Goal: Task Accomplishment & Management: Use online tool/utility

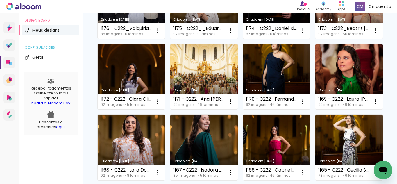
scroll to position [232, 0]
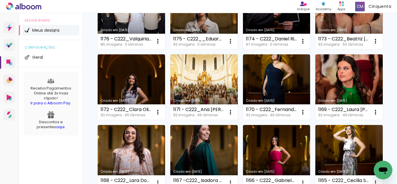
click at [243, 49] on link "Criado em [DATE]" at bounding box center [276, 16] width 67 height 66
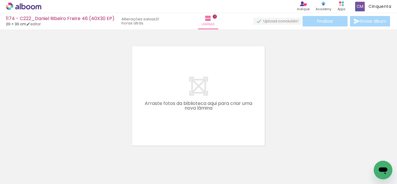
scroll to position [0, 741]
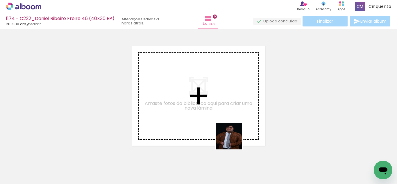
drag, startPoint x: 233, startPoint y: 161, endPoint x: 232, endPoint y: 136, distance: 25.3
click at [232, 136] on quentale-workspace at bounding box center [198, 92] width 397 height 184
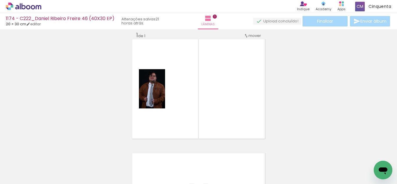
scroll to position [8, 0]
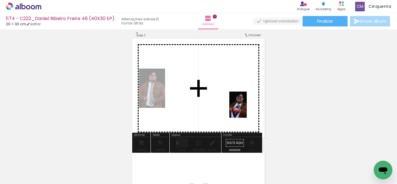
drag, startPoint x: 257, startPoint y: 168, endPoint x: 206, endPoint y: 137, distance: 59.3
click at [247, 111] on quentale-workspace at bounding box center [198, 92] width 397 height 184
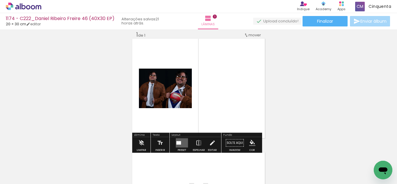
click at [181, 139] on quentale-layouter at bounding box center [182, 142] width 12 height 9
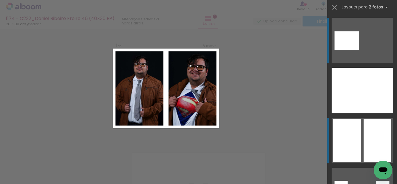
click at [371, 134] on div at bounding box center [377, 140] width 28 height 43
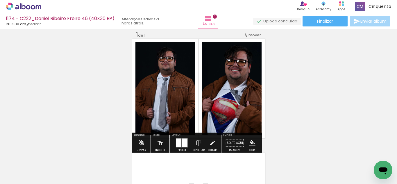
scroll to position [7, 0]
click at [252, 141] on iron-icon "color picker" at bounding box center [252, 143] width 6 height 6
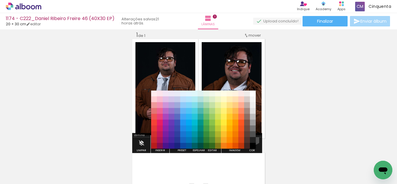
click at [252, 137] on paper-item "#212121" at bounding box center [253, 140] width 6 height 6
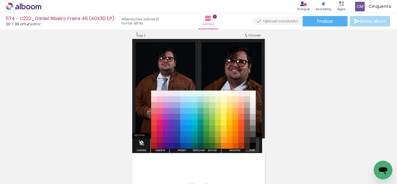
click at [252, 138] on paper-menu-button "#ffebee #ffcdd2 #ef9a9a #e57373 #ef5350 #f44336 #e53935 #d32f2f #c62828 #b71c1c…" at bounding box center [252, 143] width 11 height 11
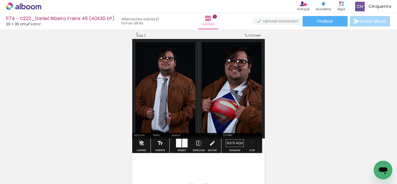
click at [253, 143] on iron-icon "color picker" at bounding box center [252, 143] width 6 height 6
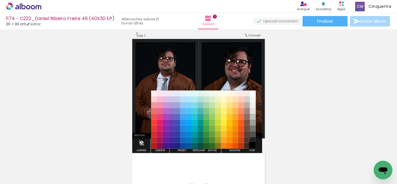
click at [253, 144] on paper-item "#000000" at bounding box center [253, 146] width 6 height 6
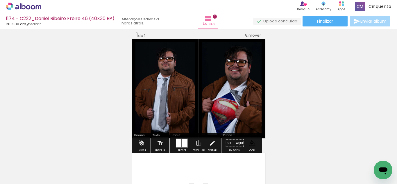
scroll to position [36, 0]
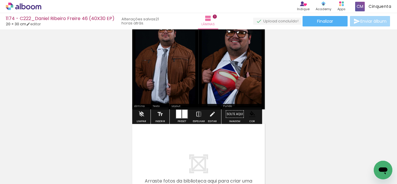
click at [8, 168] on input "Todas as fotos" at bounding box center [16, 166] width 22 height 5
click at [16, 168] on div at bounding box center [19, 165] width 30 height 10
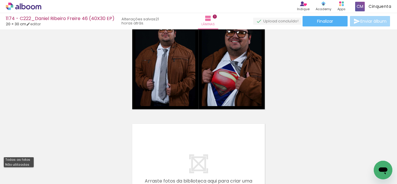
click at [0, 0] on slot "Não utilizadas" at bounding box center [0, 0] width 0 height 0
type input "Não utilizadas"
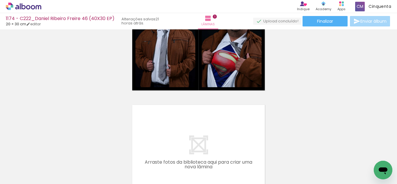
scroll to position [65, 0]
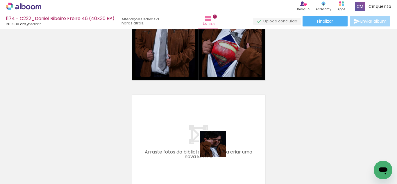
drag, startPoint x: 239, startPoint y: 166, endPoint x: 199, endPoint y: 162, distance: 40.3
click at [212, 134] on quentale-workspace at bounding box center [198, 92] width 397 height 184
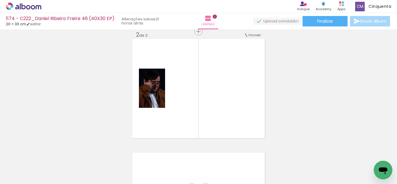
scroll to position [0, 1590]
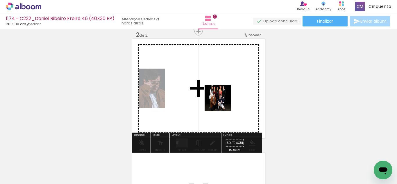
drag, startPoint x: 226, startPoint y: 168, endPoint x: 222, endPoint y: 101, distance: 67.5
click at [222, 101] on quentale-workspace at bounding box center [198, 92] width 397 height 184
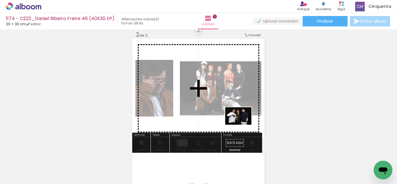
drag, startPoint x: 223, startPoint y: 168, endPoint x: 242, endPoint y: 125, distance: 47.9
click at [242, 125] on quentale-workspace at bounding box center [198, 92] width 397 height 184
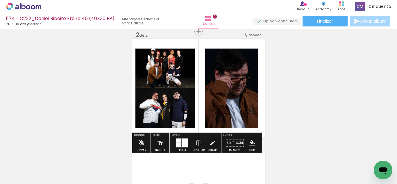
click at [183, 140] on div at bounding box center [185, 143] width 6 height 8
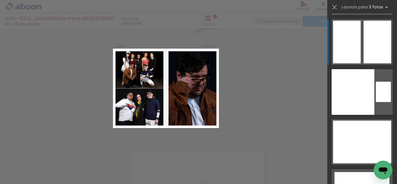
scroll to position [10659, 0]
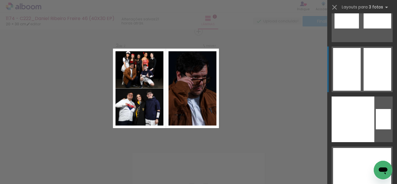
click at [350, 73] on div at bounding box center [347, 79] width 28 height 21
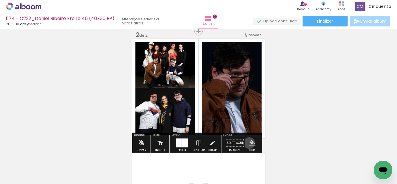
click at [249, 143] on iron-icon "color picker" at bounding box center [252, 143] width 6 height 6
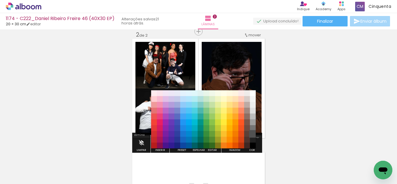
click at [255, 136] on paper-item "#515151" at bounding box center [253, 134] width 6 height 6
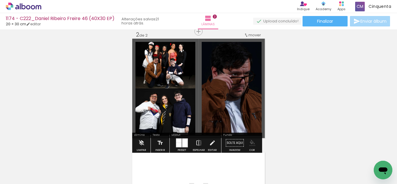
click at [251, 144] on iron-icon "color picker" at bounding box center [252, 143] width 6 height 6
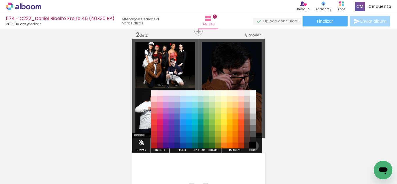
click at [251, 146] on paper-item "#000000" at bounding box center [253, 146] width 6 height 6
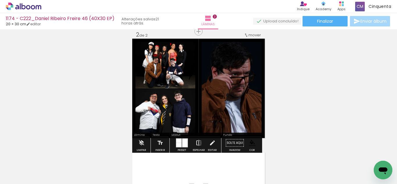
click at [201, 142] on paper-button "Espelhar" at bounding box center [198, 144] width 15 height 15
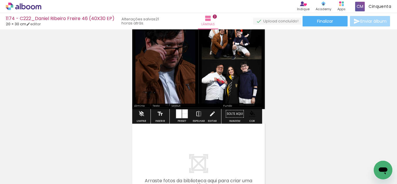
scroll to position [208, 0]
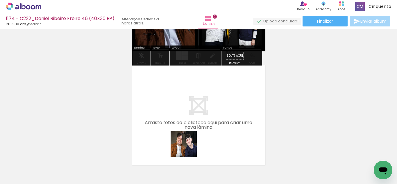
drag, startPoint x: 183, startPoint y: 165, endPoint x: 286, endPoint y: 183, distance: 104.1
click at [189, 134] on quentale-workspace at bounding box center [198, 92] width 397 height 184
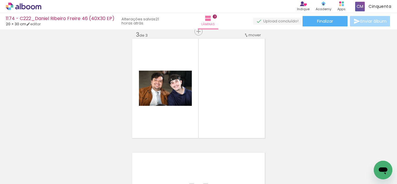
scroll to position [0, 722]
drag, startPoint x: 250, startPoint y: 170, endPoint x: 236, endPoint y: 130, distance: 42.5
click at [235, 132] on quentale-workspace at bounding box center [198, 92] width 397 height 184
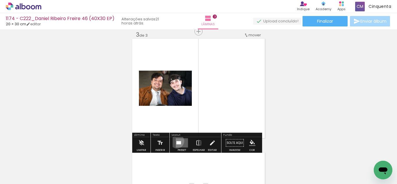
click at [176, 141] on div at bounding box center [178, 142] width 5 height 3
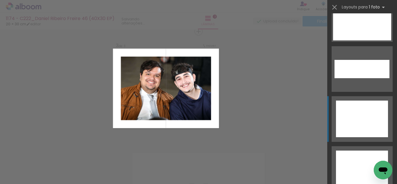
scroll to position [2689, 0]
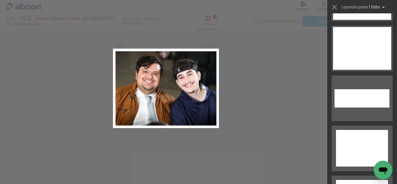
drag, startPoint x: 370, startPoint y: 52, endPoint x: 333, endPoint y: 104, distance: 64.0
click at [370, 52] on div at bounding box center [362, 48] width 58 height 43
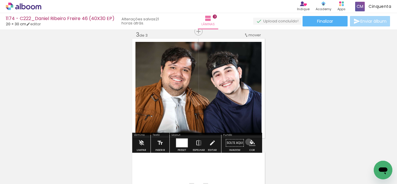
click at [247, 142] on paper-menu-button "#ffebee #ffcdd2 #ef9a9a #e57373 #ef5350 #f44336 #e53935 #d32f2f #c62828 #b71c1c…" at bounding box center [252, 142] width 11 height 11
click at [249, 137] on paper-menu-button "#ffebee #ffcdd2 #ef9a9a #e57373 #ef5350 #f44336 #e53935 #d32f2f #c62828 #b71c1c…" at bounding box center [252, 142] width 11 height 11
click at [249, 141] on iron-icon "color picker" at bounding box center [252, 143] width 6 height 6
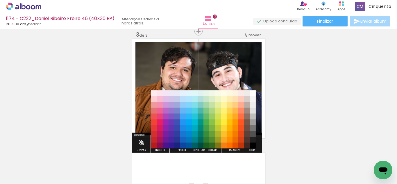
click at [248, 136] on paper-item "#5d4037" at bounding box center [247, 134] width 6 height 6
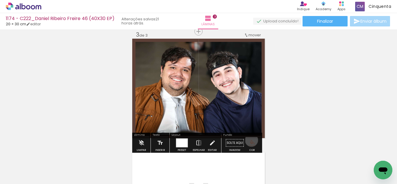
click at [249, 140] on iron-icon "color picker" at bounding box center [252, 143] width 6 height 6
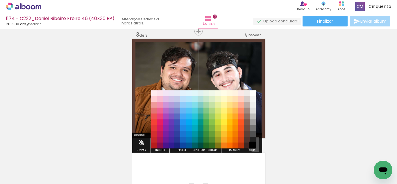
click at [253, 143] on paper-item "#000000" at bounding box center [253, 146] width 6 height 6
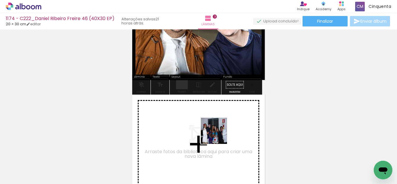
drag, startPoint x: 255, startPoint y: 164, endPoint x: 218, endPoint y: 135, distance: 46.8
click at [218, 135] on quentale-workspace at bounding box center [198, 92] width 397 height 184
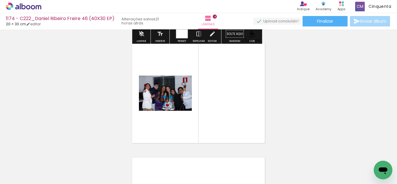
scroll to position [349, 0]
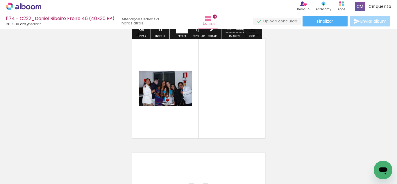
drag, startPoint x: 253, startPoint y: 164, endPoint x: 210, endPoint y: 121, distance: 61.4
click at [239, 101] on quentale-workspace at bounding box center [198, 92] width 397 height 184
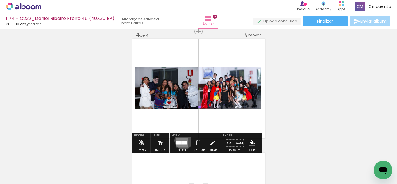
click at [182, 140] on quentale-layouter at bounding box center [182, 142] width 12 height 9
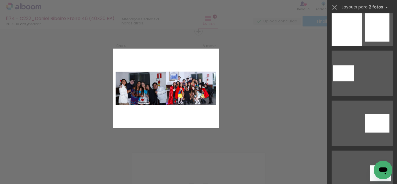
scroll to position [4574, 0]
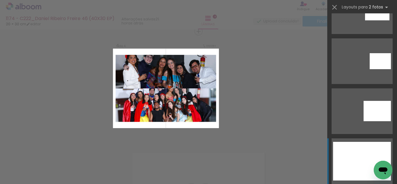
click at [356, 164] on div at bounding box center [362, 170] width 58 height 19
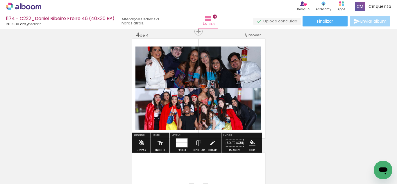
click at [159, 116] on quentale-photo at bounding box center [198, 109] width 126 height 42
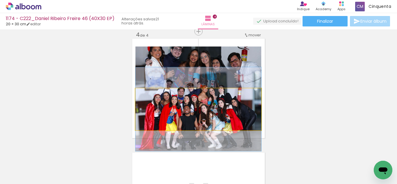
click at [159, 116] on quentale-photo at bounding box center [198, 109] width 126 height 42
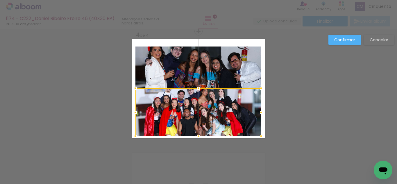
drag, startPoint x: 196, startPoint y: 128, endPoint x: 200, endPoint y: 134, distance: 7.7
click at [200, 134] on div at bounding box center [199, 136] width 12 height 12
click at [187, 56] on quentale-photo at bounding box center [198, 67] width 126 height 42
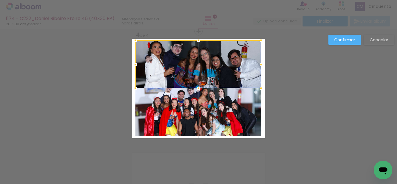
drag, startPoint x: 198, startPoint y: 49, endPoint x: 198, endPoint y: 42, distance: 7.0
click at [198, 42] on div at bounding box center [199, 41] width 12 height 12
click at [0, 0] on slot "Confirmar" at bounding box center [0, 0] width 0 height 0
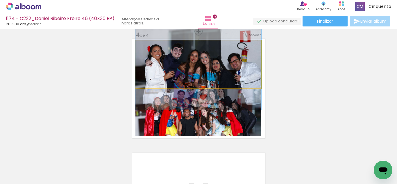
drag, startPoint x: 194, startPoint y: 66, endPoint x: 199, endPoint y: 69, distance: 5.2
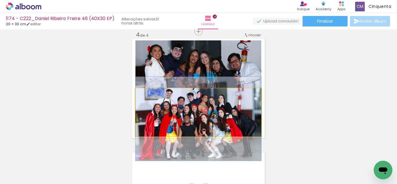
drag, startPoint x: 212, startPoint y: 114, endPoint x: 215, endPoint y: 120, distance: 7.1
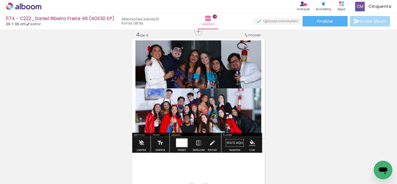
click at [251, 142] on iron-icon "color picker" at bounding box center [252, 143] width 6 height 6
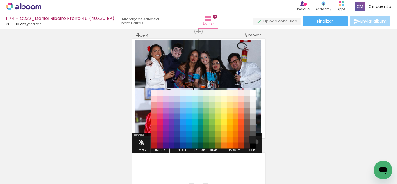
click at [253, 143] on paper-item "#000000" at bounding box center [253, 146] width 6 height 6
click at [253, 140] on paper-item "#212121" at bounding box center [253, 140] width 6 height 6
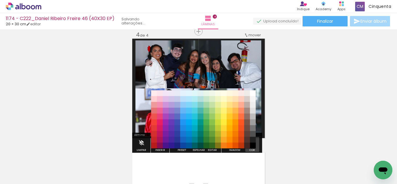
click at [253, 144] on paper-menu-button "#ffebee #ffcdd2 #ef9a9a #e57373 #ef5350 #f44336 #e53935 #d32f2f #c62828 #b71c1c…" at bounding box center [252, 142] width 11 height 11
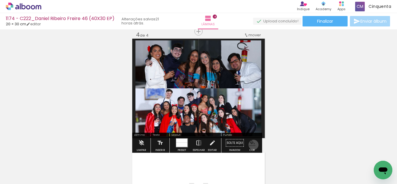
click at [251, 145] on iron-icon "color picker" at bounding box center [252, 143] width 6 height 6
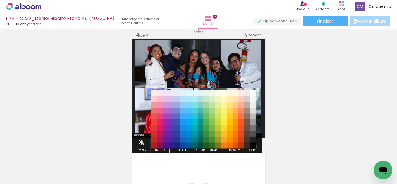
click at [253, 146] on paper-item "#000000" at bounding box center [253, 146] width 6 height 6
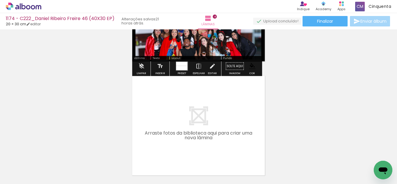
scroll to position [436, 0]
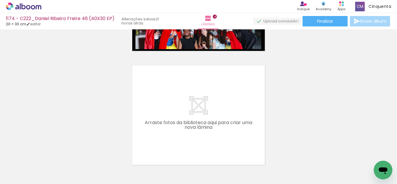
drag, startPoint x: 284, startPoint y: 121, endPoint x: 228, endPoint y: 162, distance: 69.6
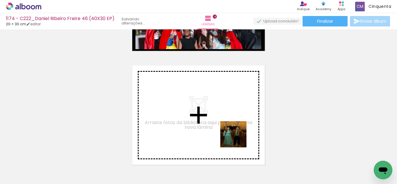
drag, startPoint x: 251, startPoint y: 167, endPoint x: 237, endPoint y: 138, distance: 32.2
click at [237, 138] on quentale-workspace at bounding box center [198, 92] width 397 height 184
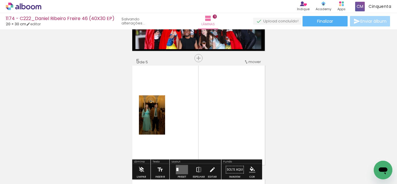
scroll to position [463, 0]
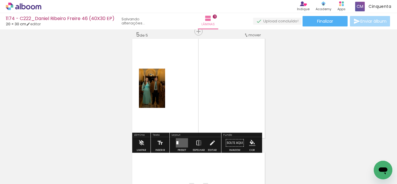
click at [185, 144] on quentale-layouter at bounding box center [182, 142] width 12 height 9
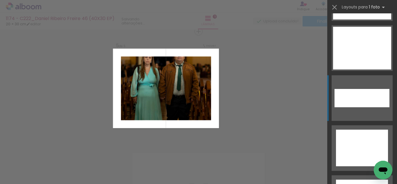
scroll to position [2660, 0]
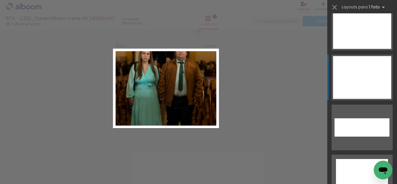
click at [350, 81] on div at bounding box center [362, 77] width 58 height 43
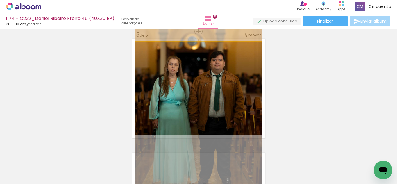
drag, startPoint x: 240, startPoint y: 75, endPoint x: 246, endPoint y: 95, distance: 20.3
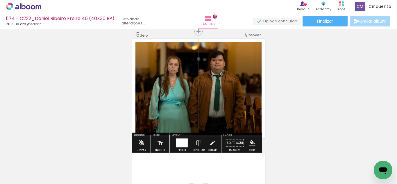
click at [252, 144] on iron-icon "color picker" at bounding box center [252, 143] width 6 height 6
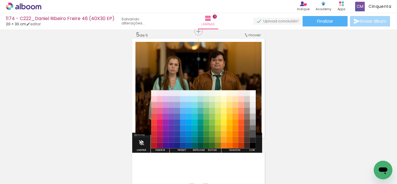
click at [252, 136] on paper-item "#515151" at bounding box center [253, 134] width 6 height 6
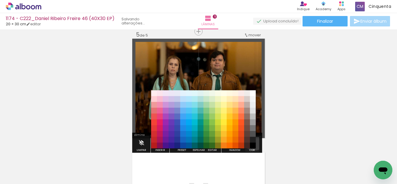
click at [252, 137] on paper-menu-button "#ffebee #ffcdd2 #ef9a9a #e57373 #ef5350 #f44336 #e53935 #d32f2f #c62828 #b71c1c…" at bounding box center [252, 142] width 11 height 11
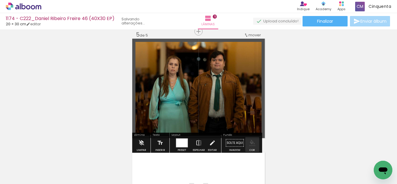
click at [249, 143] on iron-icon "color picker" at bounding box center [252, 143] width 6 height 6
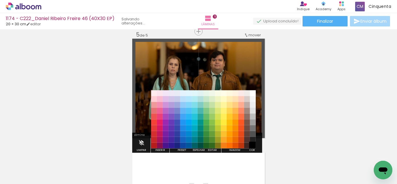
click at [251, 143] on paper-item "#000000" at bounding box center [253, 146] width 6 height 6
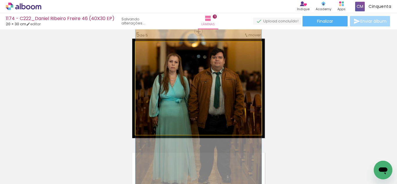
drag, startPoint x: 233, startPoint y: 122, endPoint x: 237, endPoint y: 119, distance: 5.1
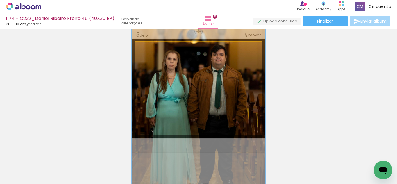
type paper-slider "106"
click at [151, 48] on div at bounding box center [149, 47] width 9 height 9
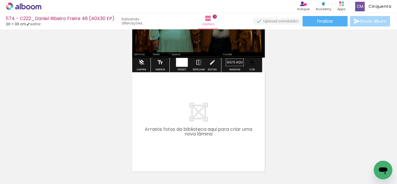
scroll to position [550, 0]
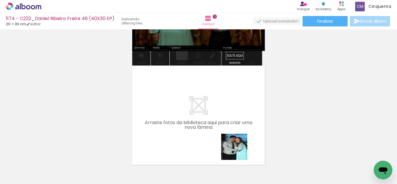
drag, startPoint x: 253, startPoint y: 177, endPoint x: 267, endPoint y: 168, distance: 17.0
click at [222, 133] on quentale-workspace at bounding box center [198, 92] width 397 height 184
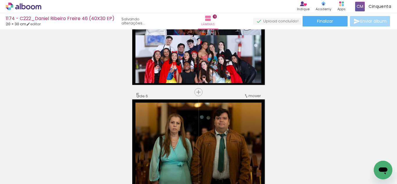
scroll to position [402, 0]
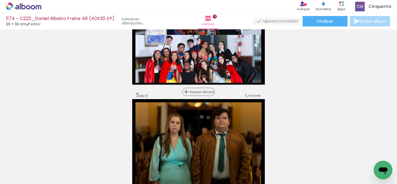
click at [197, 91] on span "Inserir lâmina" at bounding box center [201, 92] width 23 height 4
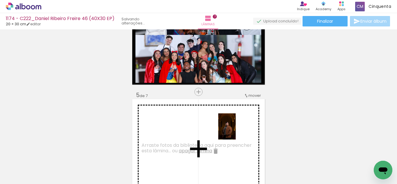
drag, startPoint x: 370, startPoint y: 163, endPoint x: 317, endPoint y: 162, distance: 53.1
click at [235, 131] on quentale-workspace at bounding box center [198, 92] width 397 height 184
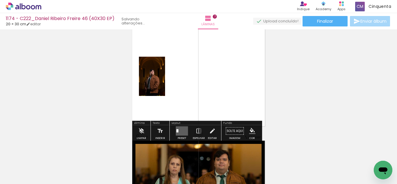
scroll to position [461, 0]
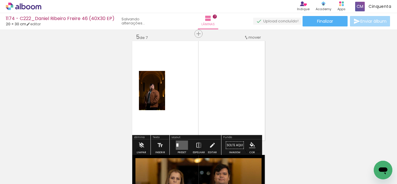
click at [182, 145] on quentale-layouter at bounding box center [182, 145] width 12 height 9
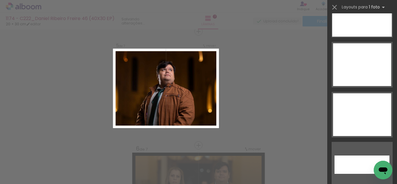
scroll to position [2602, 0]
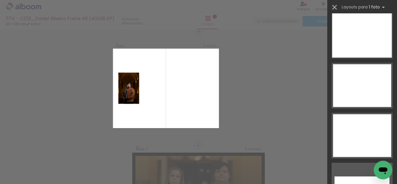
click at [331, 8] on iron-icon at bounding box center [334, 7] width 8 height 8
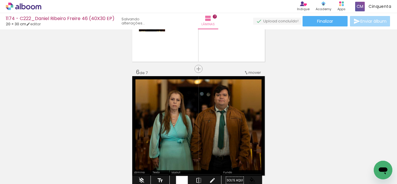
scroll to position [550, 0]
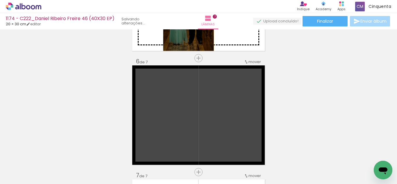
drag, startPoint x: 182, startPoint y: 139, endPoint x: 186, endPoint y: 32, distance: 107.2
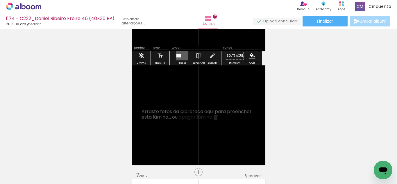
click at [184, 56] on quentale-layouter at bounding box center [182, 55] width 12 height 9
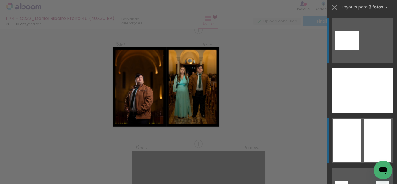
scroll to position [463, 0]
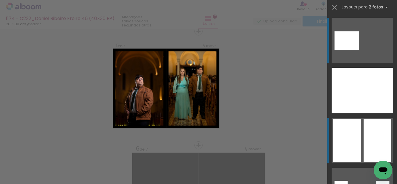
click at [366, 141] on div at bounding box center [377, 140] width 28 height 43
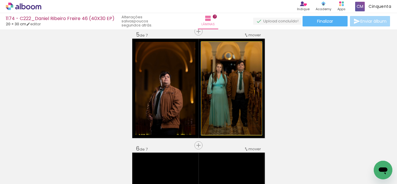
drag, startPoint x: 211, startPoint y: 108, endPoint x: 211, endPoint y: 114, distance: 5.2
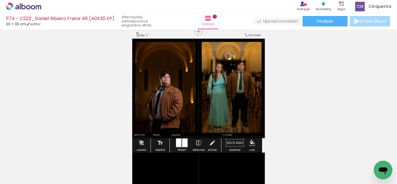
click at [250, 144] on iron-icon "color picker" at bounding box center [252, 143] width 6 height 6
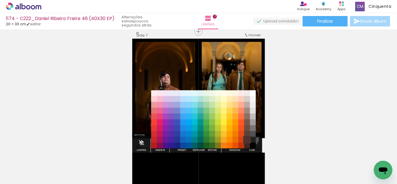
click at [249, 138] on paper-item "#4e342e" at bounding box center [247, 140] width 6 height 6
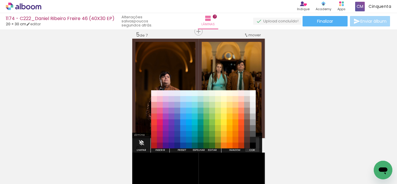
click at [250, 141] on iron-icon "color picker" at bounding box center [252, 143] width 6 height 6
click at [251, 144] on paper-item "#000000" at bounding box center [253, 146] width 6 height 6
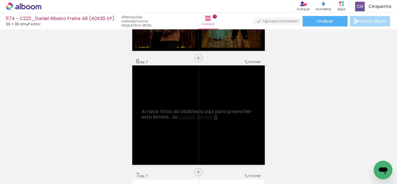
scroll to position [0, 0]
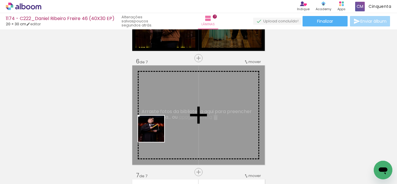
drag, startPoint x: 57, startPoint y: 173, endPoint x: 156, endPoint y: 132, distance: 106.9
click at [156, 132] on quentale-workspace at bounding box center [198, 92] width 397 height 184
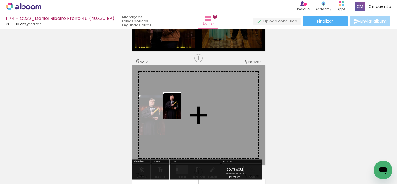
drag, startPoint x: 59, startPoint y: 170, endPoint x: 191, endPoint y: 105, distance: 147.1
click at [191, 105] on quentale-workspace at bounding box center [198, 92] width 397 height 184
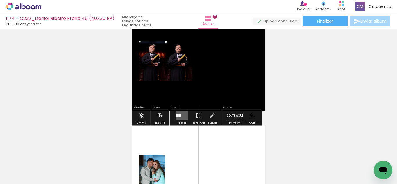
scroll to position [608, 0]
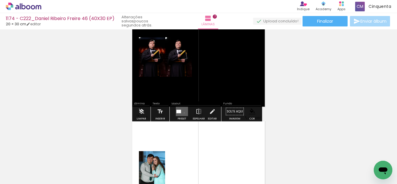
click at [183, 113] on quentale-layouter at bounding box center [182, 111] width 12 height 9
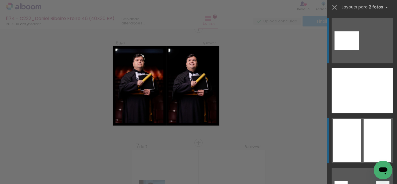
scroll to position [577, 0]
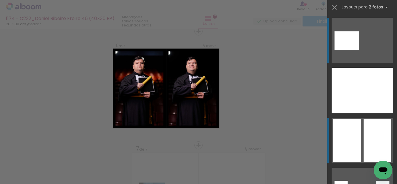
click at [371, 147] on div at bounding box center [377, 140] width 28 height 43
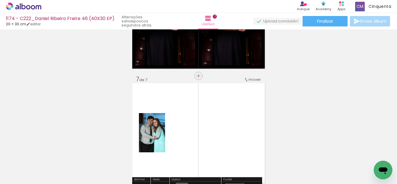
scroll to position [664, 0]
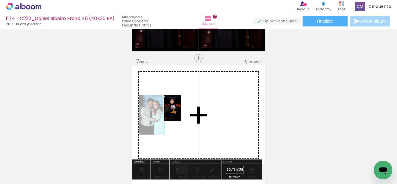
drag, startPoint x: 64, startPoint y: 166, endPoint x: 181, endPoint y: 114, distance: 128.3
click at [181, 114] on quentale-workspace at bounding box center [198, 92] width 397 height 184
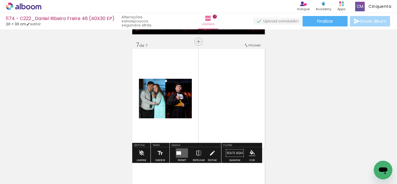
scroll to position [722, 0]
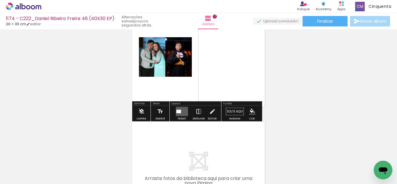
click at [196, 116] on iron-icon at bounding box center [198, 112] width 6 height 12
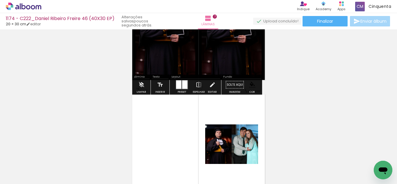
scroll to position [664, 0]
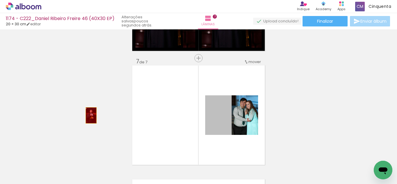
drag, startPoint x: 217, startPoint y: 130, endPoint x: 89, endPoint y: 115, distance: 129.5
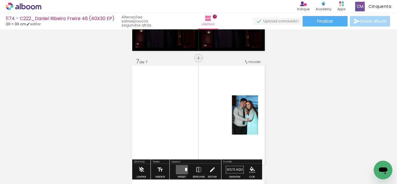
scroll to position [693, 0]
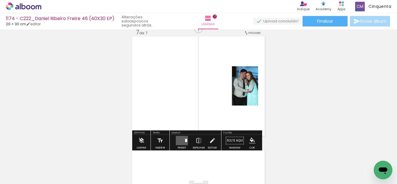
click at [186, 136] on quentale-layouter at bounding box center [182, 140] width 12 height 9
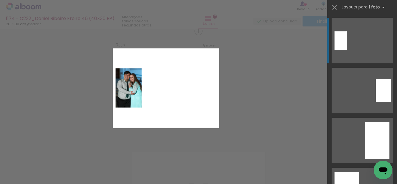
scroll to position [690, 0]
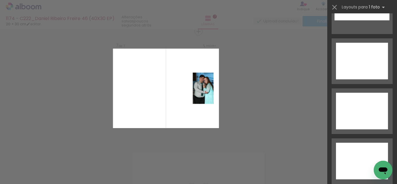
drag, startPoint x: 396, startPoint y: 26, endPoint x: 17, endPoint y: 6, distance: 378.9
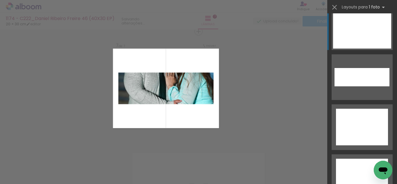
scroll to position [2660, 0]
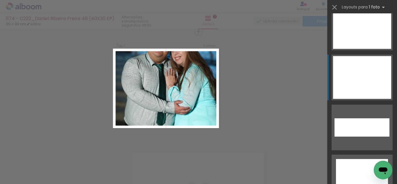
click at [344, 75] on div at bounding box center [362, 77] width 58 height 43
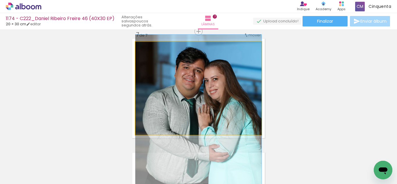
drag, startPoint x: 216, startPoint y: 91, endPoint x: 222, endPoint y: 132, distance: 41.1
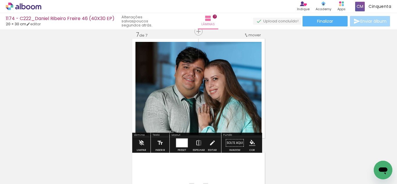
click at [250, 143] on iron-icon "color picker" at bounding box center [252, 143] width 6 height 6
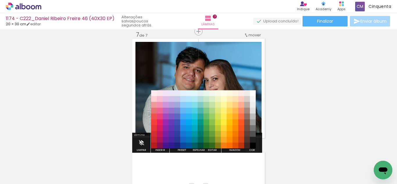
click at [250, 139] on paper-item "#212121" at bounding box center [253, 140] width 6 height 6
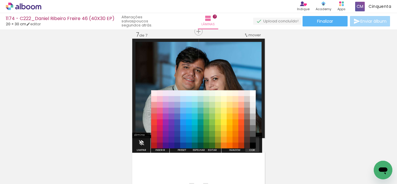
click at [251, 141] on iron-icon "color picker" at bounding box center [252, 143] width 6 height 6
click at [251, 145] on paper-item "#000000" at bounding box center [253, 146] width 6 height 6
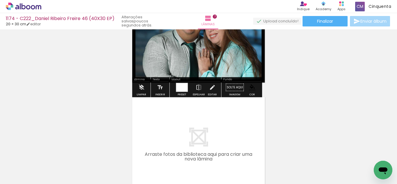
scroll to position [807, 0]
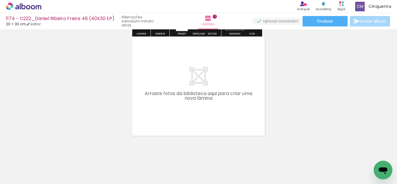
drag, startPoint x: 199, startPoint y: 159, endPoint x: 186, endPoint y: 109, distance: 52.0
click at [186, 109] on quentale-workspace at bounding box center [198, 92] width 397 height 184
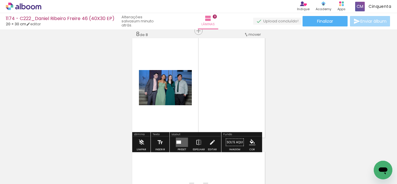
scroll to position [804, 0]
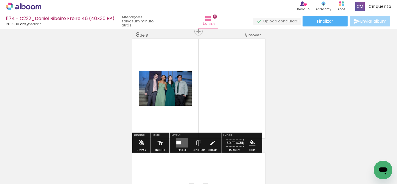
click at [181, 144] on quentale-layouter at bounding box center [182, 142] width 12 height 9
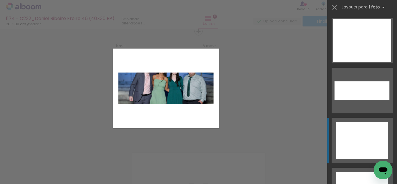
scroll to position [2660, 0]
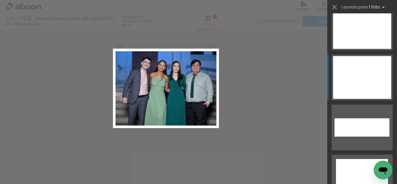
click at [363, 76] on div at bounding box center [362, 77] width 58 height 43
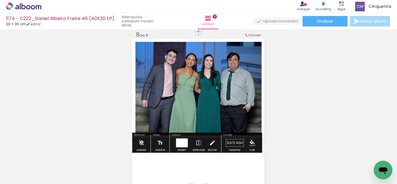
click at [253, 143] on paper-menu-button "#ffebee #ffcdd2 #ef9a9a #e57373 #ef5350 #f44336 #e53935 #d32f2f #c62828 #b71c1c…" at bounding box center [252, 142] width 11 height 11
click at [253, 142] on iron-icon "color picker" at bounding box center [252, 143] width 6 height 6
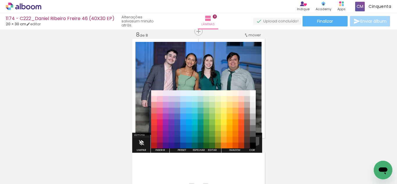
click at [253, 139] on paper-item "#212121" at bounding box center [253, 140] width 6 height 6
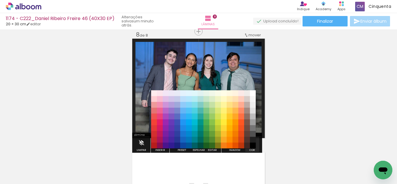
click at [252, 142] on iron-icon "color picker" at bounding box center [252, 143] width 6 height 6
click at [253, 144] on paper-item "#000000" at bounding box center [253, 146] width 6 height 6
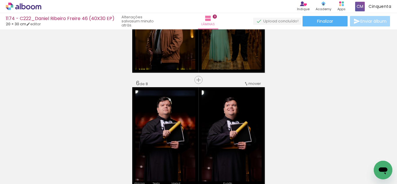
scroll to position [514, 0]
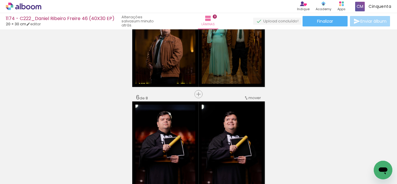
click at [248, 100] on span "mover" at bounding box center [254, 98] width 12 height 6
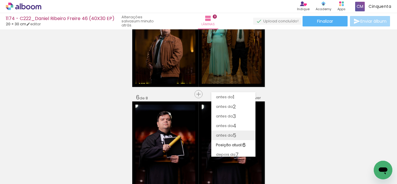
scroll to position [12, 0]
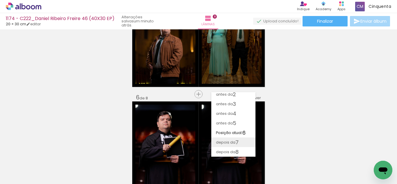
click at [243, 143] on paper-item "depois da 7" at bounding box center [233, 142] width 44 height 10
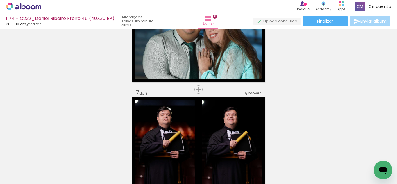
scroll to position [661, 0]
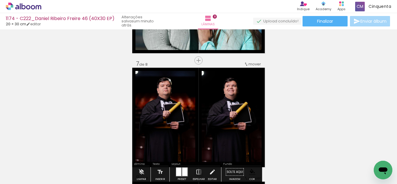
click at [251, 63] on span "mover" at bounding box center [254, 64] width 12 height 6
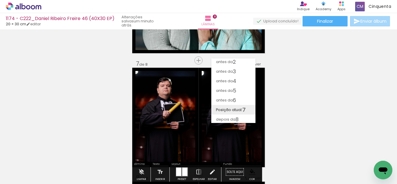
scroll to position [12, 0]
click at [242, 117] on paper-item "depois da 8" at bounding box center [233, 118] width 44 height 10
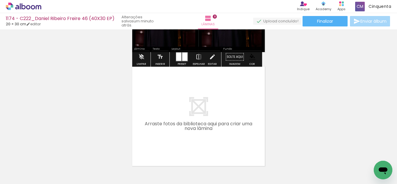
scroll to position [891, 0]
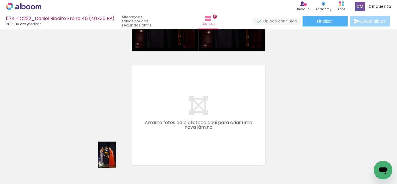
drag, startPoint x: 76, startPoint y: 170, endPoint x: 99, endPoint y: 163, distance: 24.5
click at [99, 163] on quentale-thumb at bounding box center [90, 164] width 33 height 33
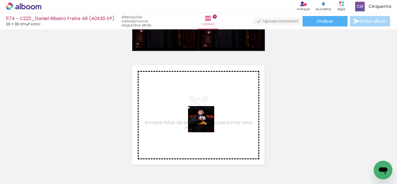
drag, startPoint x: 64, startPoint y: 163, endPoint x: 205, endPoint y: 123, distance: 146.4
click at [205, 123] on quentale-workspace at bounding box center [198, 92] width 397 height 184
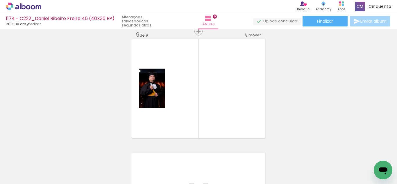
scroll to position [0, 0]
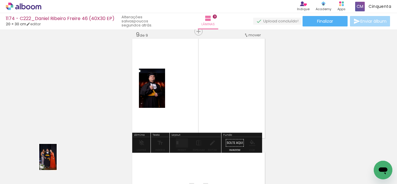
drag, startPoint x: 61, startPoint y: 163, endPoint x: 53, endPoint y: 163, distance: 7.3
click at [53, 163] on div at bounding box center [57, 164] width 19 height 29
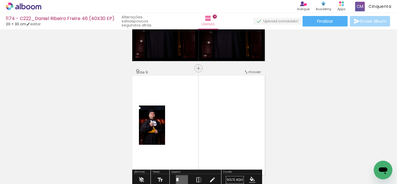
scroll to position [889, 0]
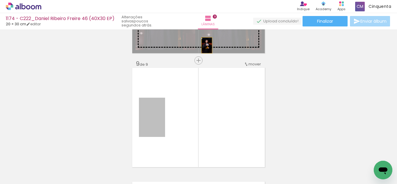
drag, startPoint x: 140, startPoint y: 123, endPoint x: 204, endPoint y: 45, distance: 101.0
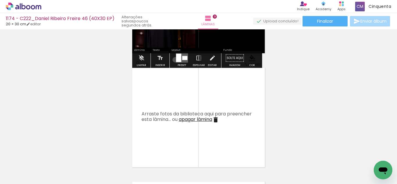
drag, startPoint x: 174, startPoint y: 60, endPoint x: 209, endPoint y: 64, distance: 35.9
click at [174, 60] on div at bounding box center [182, 58] width 16 height 12
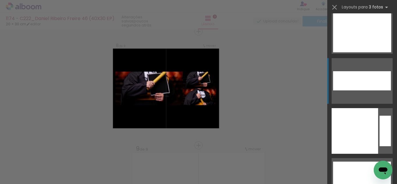
scroll to position [10340, 0]
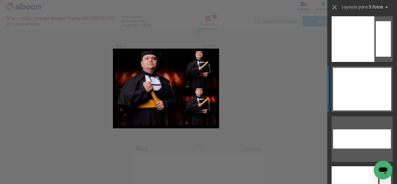
click at [354, 90] on div at bounding box center [352, 89] width 39 height 43
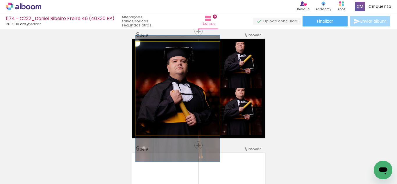
drag, startPoint x: 175, startPoint y: 77, endPoint x: 176, endPoint y: 87, distance: 10.2
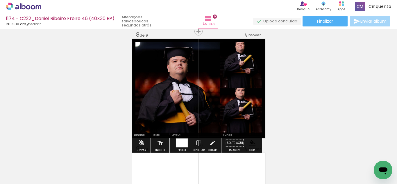
click at [178, 84] on quentale-photo at bounding box center [177, 88] width 84 height 93
click at [200, 89] on quentale-photo at bounding box center [177, 88] width 84 height 93
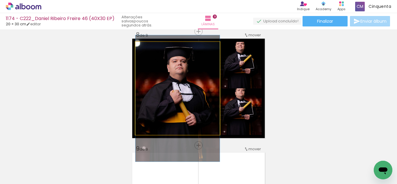
click at [200, 89] on quentale-photo at bounding box center [177, 88] width 84 height 93
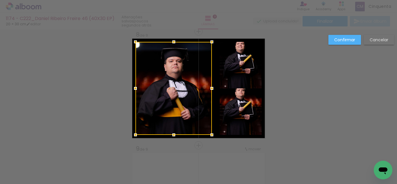
drag, startPoint x: 216, startPoint y: 90, endPoint x: 208, endPoint y: 88, distance: 8.0
click at [208, 88] on div at bounding box center [212, 88] width 12 height 12
click at [233, 64] on quentale-photo at bounding box center [241, 65] width 42 height 46
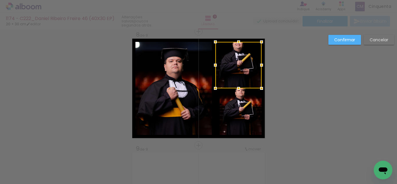
drag, startPoint x: 216, startPoint y: 64, endPoint x: 211, endPoint y: 64, distance: 4.4
click at [211, 64] on div at bounding box center [215, 65] width 12 height 12
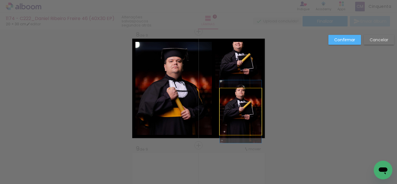
drag, startPoint x: 236, startPoint y: 111, endPoint x: 222, endPoint y: 116, distance: 14.7
click at [235, 111] on quentale-photo at bounding box center [241, 111] width 42 height 46
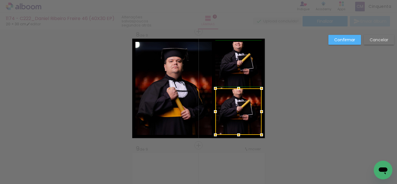
click at [215, 111] on div at bounding box center [215, 112] width 12 height 12
click at [0, 0] on slot "Confirmar" at bounding box center [0, 0] width 0 height 0
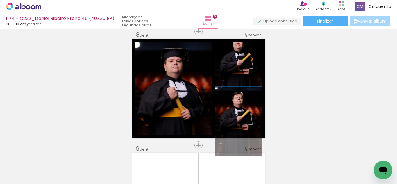
drag, startPoint x: 243, startPoint y: 107, endPoint x: 243, endPoint y: 117, distance: 10.2
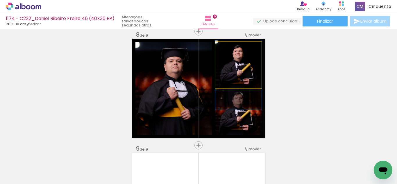
drag, startPoint x: 243, startPoint y: 66, endPoint x: 245, endPoint y: 75, distance: 10.1
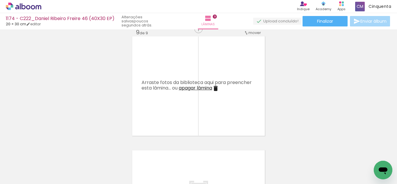
scroll to position [0, 0]
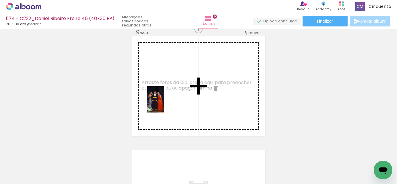
drag, startPoint x: 64, startPoint y: 163, endPoint x: 178, endPoint y: 99, distance: 130.2
click at [178, 99] on quentale-workspace at bounding box center [198, 92] width 397 height 184
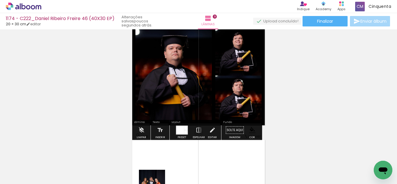
scroll to position [810, 0]
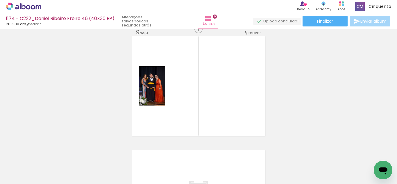
scroll to position [0, 824]
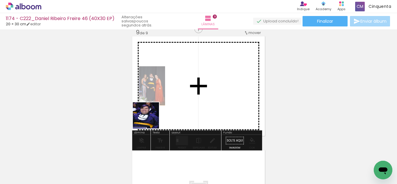
drag, startPoint x: 184, startPoint y: 168, endPoint x: 195, endPoint y: 135, distance: 34.7
click at [144, 107] on quentale-workspace at bounding box center [198, 92] width 397 height 184
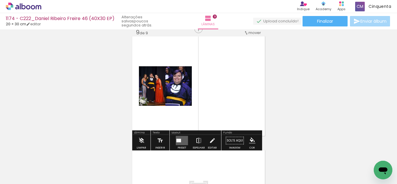
click at [195, 141] on iron-icon at bounding box center [198, 141] width 6 height 12
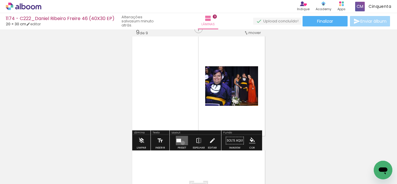
click at [181, 143] on quentale-layouter at bounding box center [182, 140] width 12 height 9
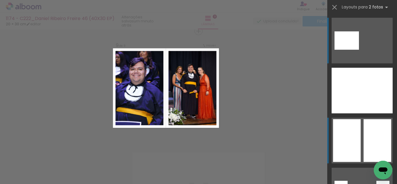
scroll to position [918, 0]
click at [386, 136] on div at bounding box center [377, 140] width 28 height 43
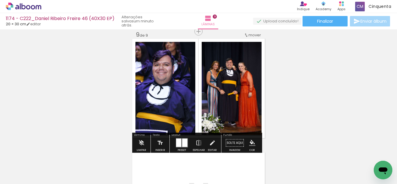
click at [252, 140] on iron-icon "color picker" at bounding box center [252, 143] width 6 height 6
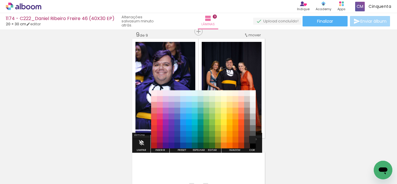
click at [253, 139] on paper-item "#212121" at bounding box center [253, 140] width 6 height 6
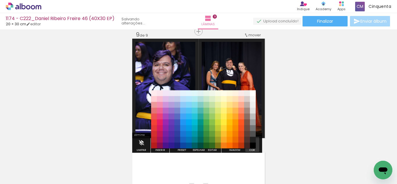
click at [250, 142] on iron-icon "color picker" at bounding box center [252, 143] width 6 height 6
click at [250, 144] on paper-item "#000000" at bounding box center [253, 146] width 6 height 6
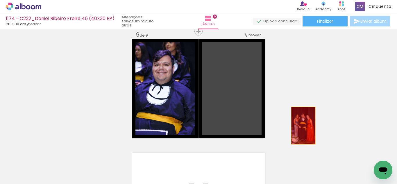
drag, startPoint x: 233, startPoint y: 114, endPoint x: 301, endPoint y: 125, distance: 69.1
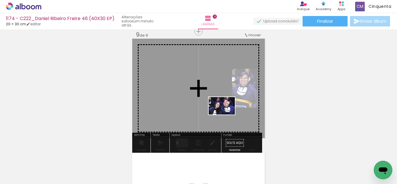
drag, startPoint x: 221, startPoint y: 166, endPoint x: 226, endPoint y: 114, distance: 51.3
click at [226, 114] on quentale-workspace at bounding box center [198, 92] width 397 height 184
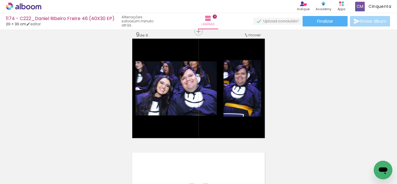
scroll to position [0, 803]
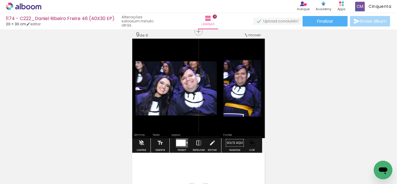
click at [172, 139] on paper-button "Preset" at bounding box center [181, 144] width 19 height 15
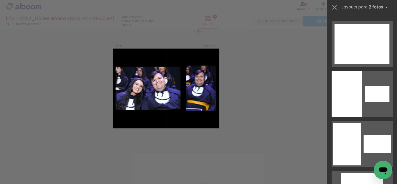
scroll to position [4574, 0]
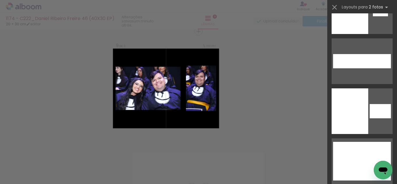
drag, startPoint x: 396, startPoint y: 23, endPoint x: 16, endPoint y: 3, distance: 380.6
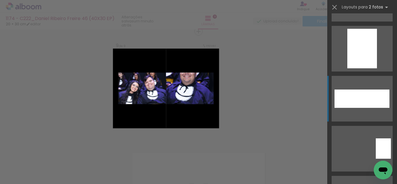
scroll to position [3471, 0]
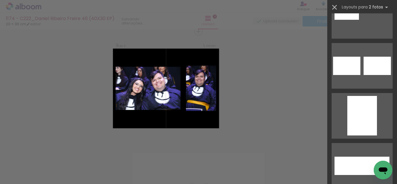
click at [332, 10] on iron-icon at bounding box center [334, 7] width 8 height 8
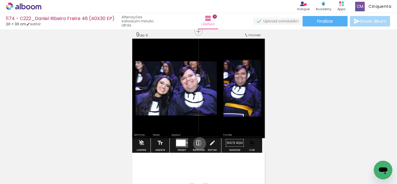
click at [198, 143] on iron-icon at bounding box center [198, 143] width 6 height 12
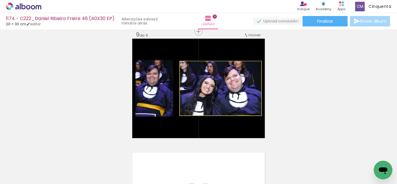
drag, startPoint x: 206, startPoint y: 107, endPoint x: 248, endPoint y: 107, distance: 42.4
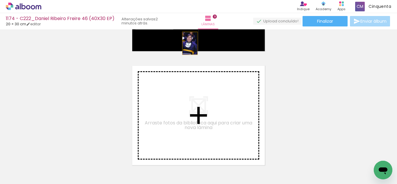
scroll to position [1005, 0]
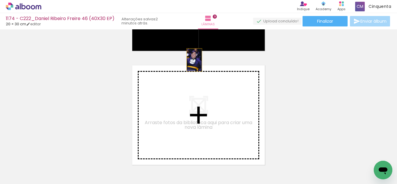
drag, startPoint x: 145, startPoint y: 99, endPoint x: 192, endPoint y: 147, distance: 67.1
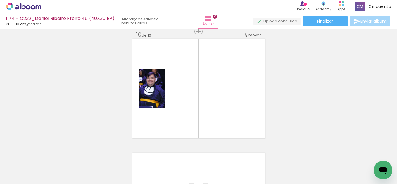
scroll to position [0, 0]
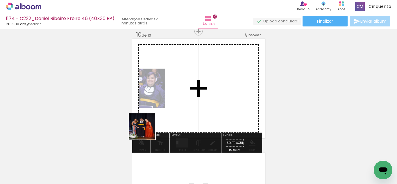
drag, startPoint x: 61, startPoint y: 159, endPoint x: 199, endPoint y: 105, distance: 147.5
click at [199, 105] on quentale-workspace at bounding box center [198, 92] width 397 height 184
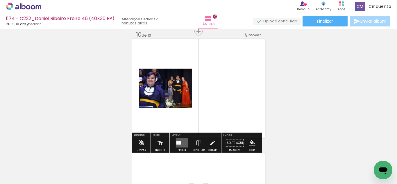
click at [180, 143] on quentale-layouter at bounding box center [182, 142] width 12 height 9
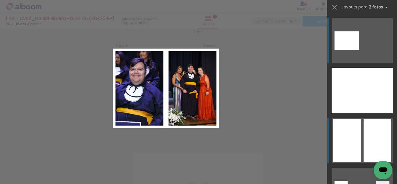
drag, startPoint x: 362, startPoint y: 140, endPoint x: 357, endPoint y: 141, distance: 5.5
click at [361, 141] on quentale-layouter at bounding box center [361, 141] width 61 height 46
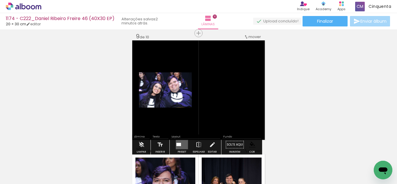
scroll to position [916, 0]
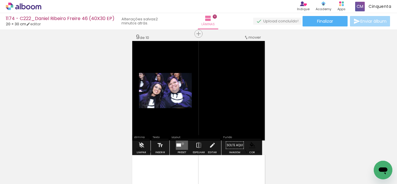
click at [181, 143] on quentale-layouter at bounding box center [182, 145] width 12 height 9
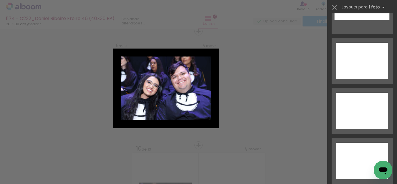
scroll to position [2660, 0]
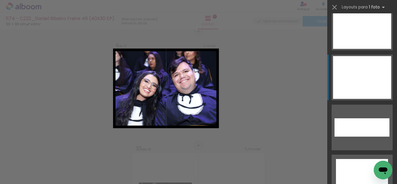
drag, startPoint x: 366, startPoint y: 86, endPoint x: 357, endPoint y: 95, distance: 13.4
click at [366, 86] on div at bounding box center [362, 77] width 58 height 43
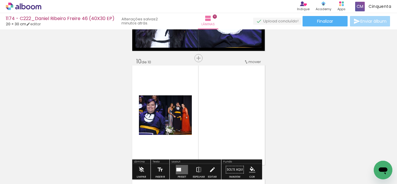
scroll to position [1034, 0]
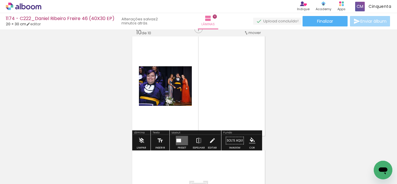
click at [168, 141] on div "Lâmina Limpar Texto Inserir Layout Preset Espelhar Editar Fundo Solte aqui Imag…" at bounding box center [197, 140] width 130 height 20
click at [176, 136] on quentale-layouter at bounding box center [182, 140] width 12 height 9
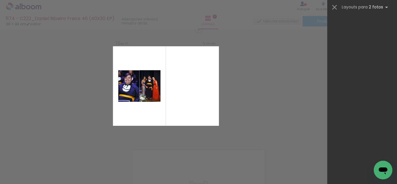
scroll to position [0, 0]
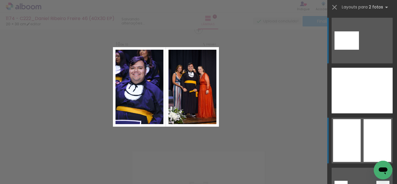
click at [380, 135] on div at bounding box center [377, 140] width 28 height 43
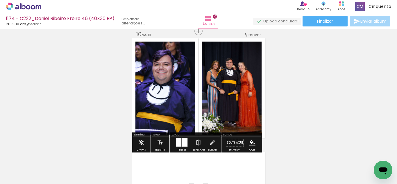
scroll to position [1032, 0]
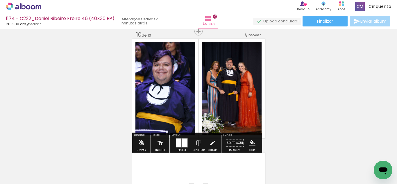
click at [251, 139] on paper-menu-button "#ffebee #ffcdd2 #ef9a9a #e57373 #ef5350 #f44336 #e53935 #d32f2f #c62828 #b71c1c…" at bounding box center [252, 142] width 11 height 11
click at [252, 140] on paper-menu-button "#ffebee #ffcdd2 #ef9a9a #e57373 #ef5350 #f44336 #e53935 #d32f2f #c62828 #b71c1c…" at bounding box center [252, 142] width 11 height 11
click at [252, 141] on iron-icon "color picker" at bounding box center [252, 143] width 6 height 6
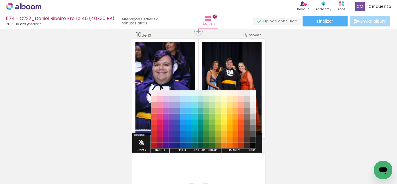
click at [251, 137] on div "#ffebee #ffcdd2 #ef9a9a #e57373 #ef5350 #f44336 #e53935 #d32f2f #c62828 #b71c1c…" at bounding box center [203, 122] width 105 height 58
click at [251, 141] on paper-item "#212121" at bounding box center [253, 140] width 6 height 6
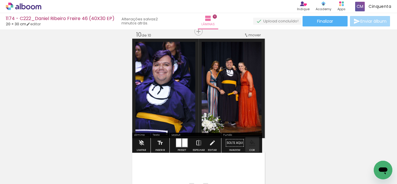
click at [251, 142] on iron-icon "color picker" at bounding box center [252, 143] width 6 height 6
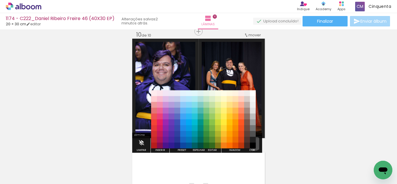
click at [252, 143] on paper-item "#000000" at bounding box center [253, 146] width 6 height 6
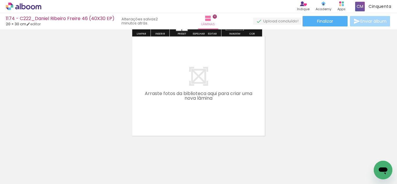
scroll to position [0, 3]
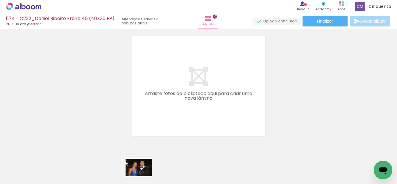
drag, startPoint x: 132, startPoint y: 178, endPoint x: 125, endPoint y: 175, distance: 7.9
click at [0, 0] on slot at bounding box center [0, 0] width 0 height 0
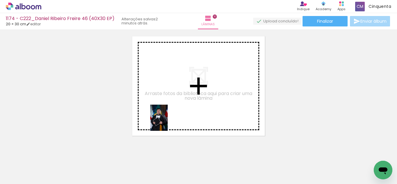
drag, startPoint x: 102, startPoint y: 175, endPoint x: 168, endPoint y: 122, distance: 84.2
click at [168, 122] on quentale-workspace at bounding box center [198, 92] width 397 height 184
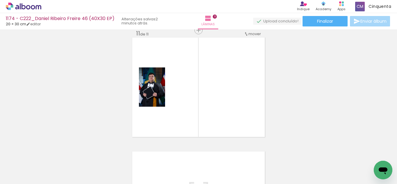
scroll to position [1146, 0]
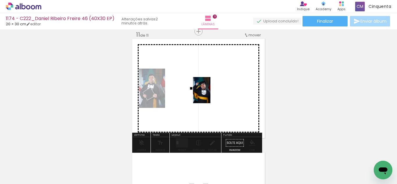
drag, startPoint x: 95, startPoint y: 170, endPoint x: 210, endPoint y: 94, distance: 138.0
click at [210, 94] on quentale-workspace at bounding box center [198, 92] width 397 height 184
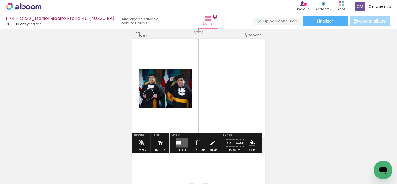
click at [177, 136] on div "Layout" at bounding box center [195, 135] width 50 height 3
click at [179, 143] on div at bounding box center [180, 142] width 2 height 3
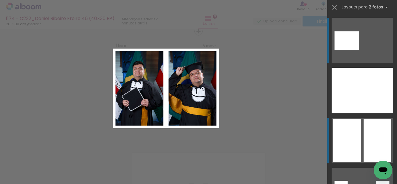
click at [363, 128] on div at bounding box center [377, 140] width 28 height 43
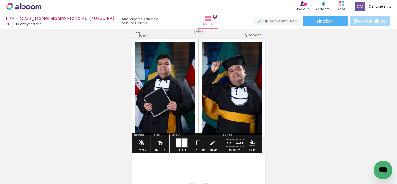
click at [251, 139] on paper-menu-button "#ffebee #ffcdd2 #ef9a9a #e57373 #ef5350 #f44336 #e53935 #d32f2f #c62828 #b71c1c…" at bounding box center [252, 142] width 11 height 11
click at [249, 139] on paper-menu-button "#ffebee #ffcdd2 #ef9a9a #e57373 #ef5350 #f44336 #e53935 #d32f2f #c62828 #b71c1c…" at bounding box center [252, 142] width 11 height 11
click at [252, 141] on iron-icon "color picker" at bounding box center [252, 143] width 6 height 6
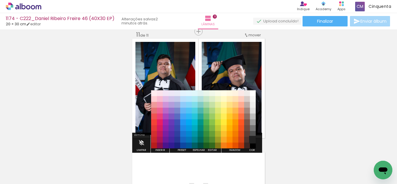
click at [251, 139] on paper-item "#212121" at bounding box center [253, 140] width 6 height 6
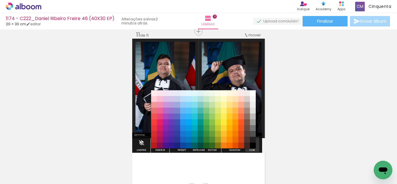
click at [249, 143] on iron-icon "color picker" at bounding box center [252, 143] width 6 height 6
click at [250, 145] on paper-item "#000000" at bounding box center [253, 146] width 6 height 6
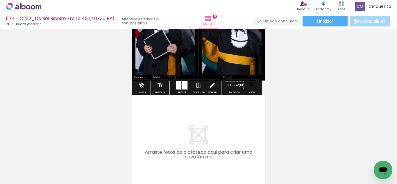
scroll to position [1204, 0]
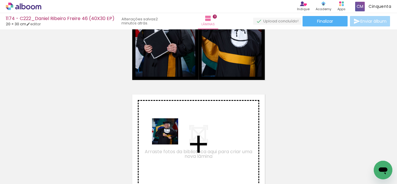
drag, startPoint x: 155, startPoint y: 164, endPoint x: 169, endPoint y: 136, distance: 31.7
click at [169, 136] on quentale-workspace at bounding box center [198, 92] width 397 height 184
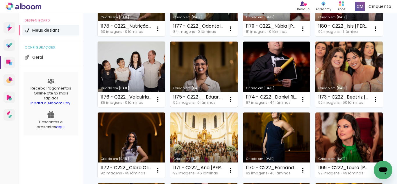
click at [170, 107] on link "Criado em [DATE]" at bounding box center [203, 75] width 67 height 66
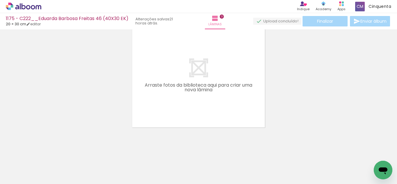
scroll to position [0, 688]
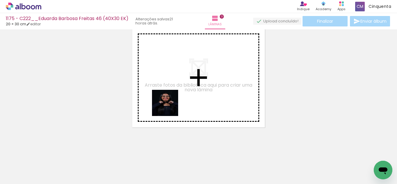
drag, startPoint x: 85, startPoint y: 161, endPoint x: 80, endPoint y: 166, distance: 6.6
click at [181, 100] on quentale-workspace at bounding box center [198, 92] width 397 height 184
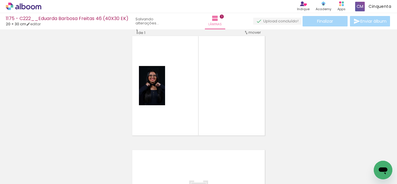
scroll to position [8, 0]
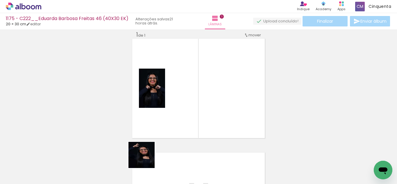
drag, startPoint x: 126, startPoint y: 173, endPoint x: 35, endPoint y: 162, distance: 91.2
click at [208, 91] on quentale-workspace at bounding box center [198, 92] width 397 height 184
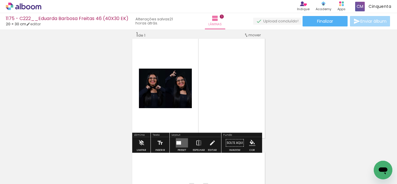
click at [24, 164] on input "Todas as fotos" at bounding box center [16, 166] width 22 height 5
click at [0, 0] on slot "Não utilizadas" at bounding box center [0, 0] width 0 height 0
type input "Não utilizadas"
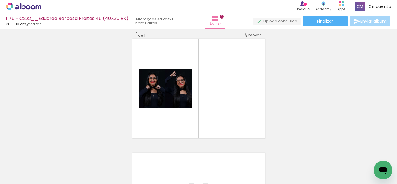
scroll to position [0, 556]
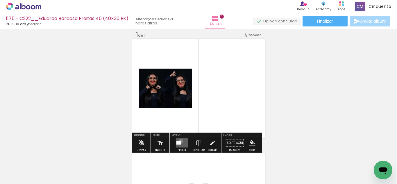
click at [179, 141] on div at bounding box center [180, 142] width 2 height 3
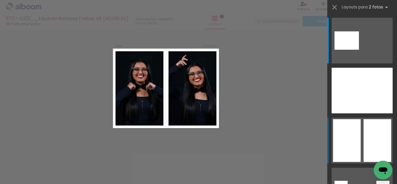
click at [351, 134] on div at bounding box center [347, 140] width 28 height 43
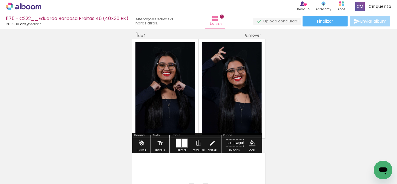
click at [250, 143] on iron-icon "color picker" at bounding box center [252, 143] width 6 height 6
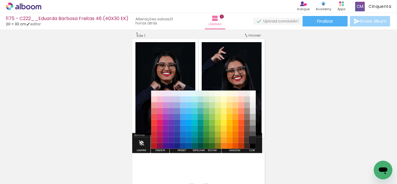
click at [253, 139] on paper-item "#212121" at bounding box center [253, 140] width 6 height 6
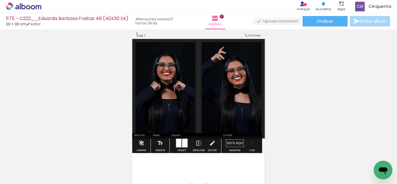
click at [249, 143] on iron-icon "color picker" at bounding box center [252, 143] width 6 height 6
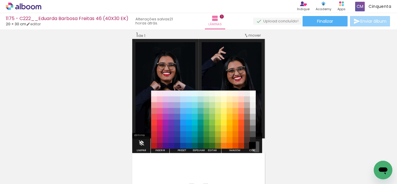
click at [255, 147] on paper-item "#000000" at bounding box center [253, 146] width 6 height 6
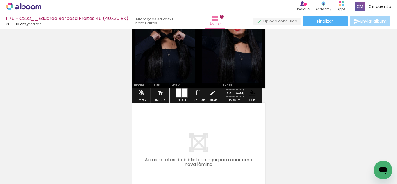
scroll to position [65, 0]
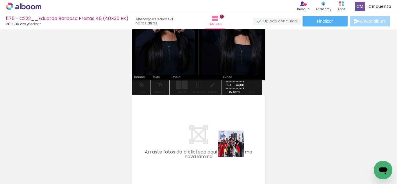
drag, startPoint x: 253, startPoint y: 163, endPoint x: 219, endPoint y: 137, distance: 42.6
click at [219, 137] on quentale-workspace at bounding box center [198, 92] width 397 height 184
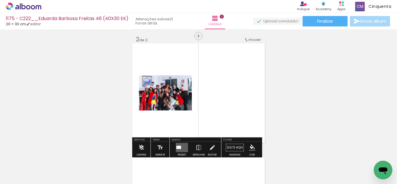
scroll to position [121, 0]
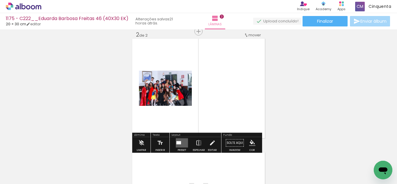
click at [180, 140] on quentale-layouter at bounding box center [182, 142] width 12 height 9
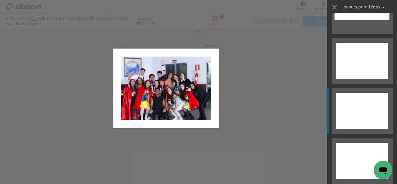
scroll to position [2718, 0]
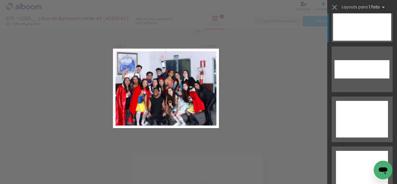
click at [350, 34] on div at bounding box center [362, 19] width 58 height 43
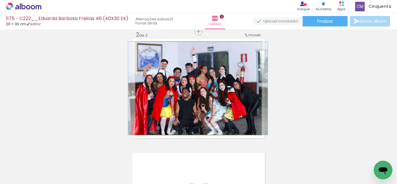
drag, startPoint x: 236, startPoint y: 100, endPoint x: 236, endPoint y: 105, distance: 5.2
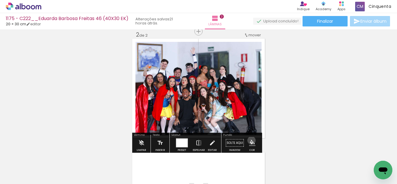
click at [249, 140] on iron-icon "color picker" at bounding box center [252, 143] width 6 height 6
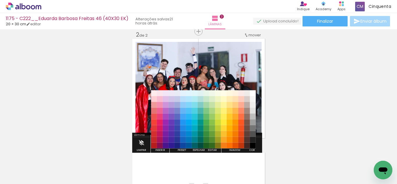
click at [249, 135] on paper-item "#5d4037" at bounding box center [247, 134] width 6 height 6
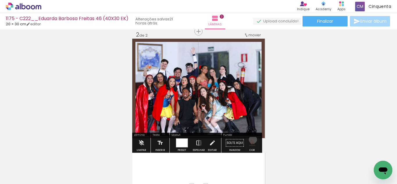
click at [251, 140] on iron-icon "color picker" at bounding box center [252, 143] width 6 height 6
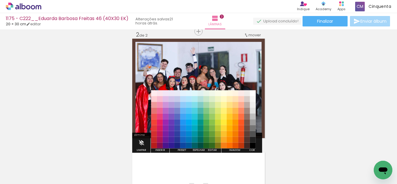
click at [253, 144] on paper-item "#000000" at bounding box center [253, 146] width 6 height 6
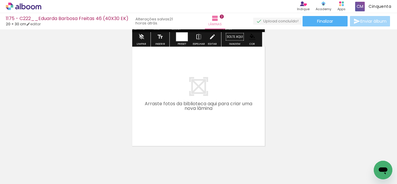
scroll to position [238, 0]
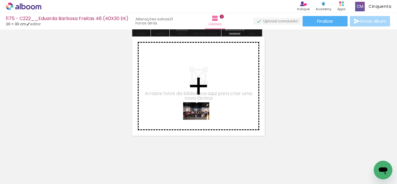
drag, startPoint x: 218, startPoint y: 175, endPoint x: 200, endPoint y: 120, distance: 57.7
click at [200, 120] on quentale-workspace at bounding box center [198, 92] width 397 height 184
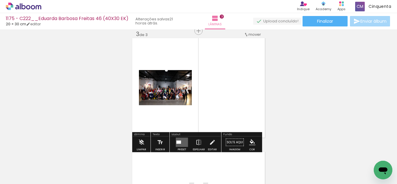
scroll to position [235, 0]
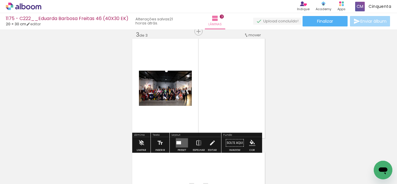
click at [177, 144] on div at bounding box center [178, 142] width 5 height 3
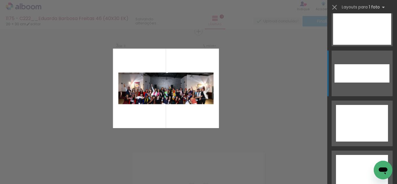
scroll to position [2689, 0]
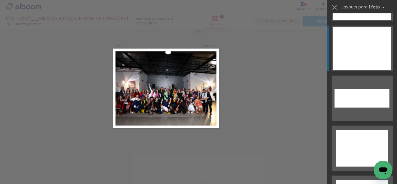
click at [343, 53] on div at bounding box center [362, 48] width 58 height 43
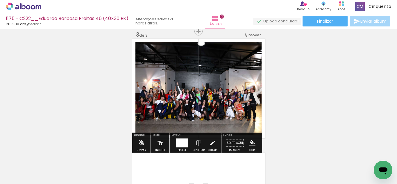
click at [253, 140] on iron-icon "color picker" at bounding box center [252, 143] width 6 height 6
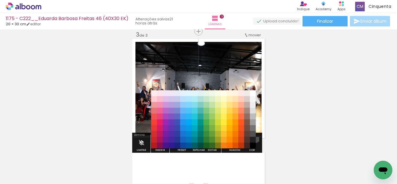
click at [253, 137] on paper-item "#212121" at bounding box center [253, 140] width 6 height 6
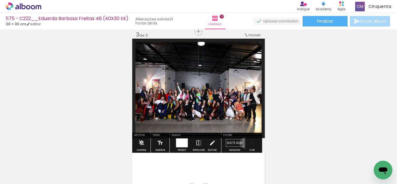
click at [243, 143] on paper-button "Solte aqui Imagem" at bounding box center [234, 144] width 21 height 15
click at [250, 143] on iron-icon "color picker" at bounding box center [252, 143] width 6 height 6
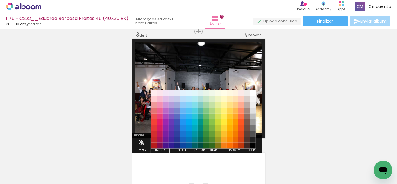
click at [251, 145] on paper-item "#000000" at bounding box center [253, 146] width 6 height 6
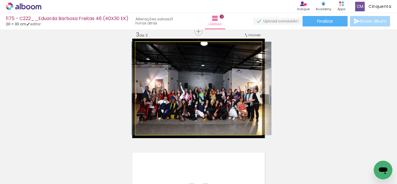
drag, startPoint x: 237, startPoint y: 109, endPoint x: 240, endPoint y: 112, distance: 3.7
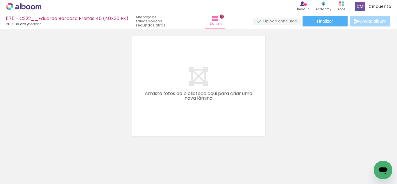
scroll to position [0, 0]
drag, startPoint x: 80, startPoint y: 163, endPoint x: 109, endPoint y: 143, distance: 34.7
click at [165, 107] on quentale-workspace at bounding box center [198, 92] width 397 height 184
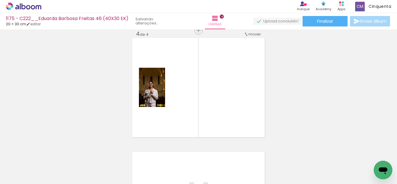
scroll to position [349, 0]
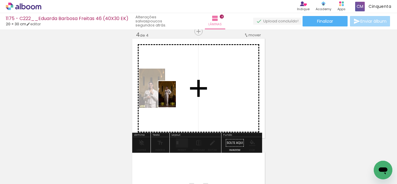
drag, startPoint x: 98, startPoint y: 140, endPoint x: 193, endPoint y: 129, distance: 95.9
click at [176, 98] on quentale-workspace at bounding box center [198, 92] width 397 height 184
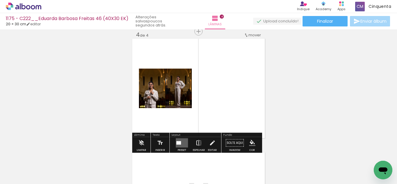
click at [195, 143] on iron-icon at bounding box center [198, 143] width 6 height 12
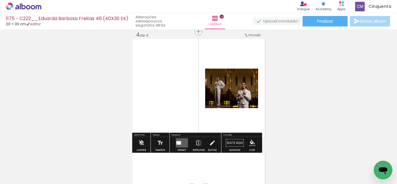
click at [181, 139] on quentale-layouter at bounding box center [182, 142] width 12 height 9
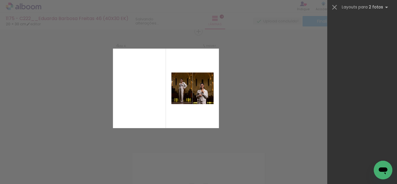
scroll to position [0, 0]
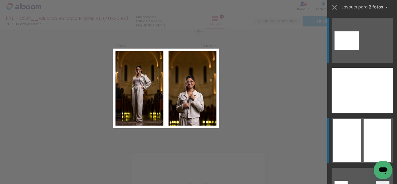
click at [375, 133] on div at bounding box center [377, 140] width 28 height 43
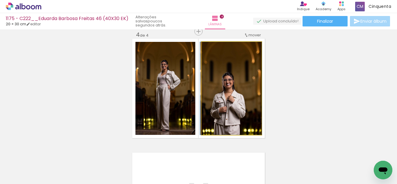
drag, startPoint x: 236, startPoint y: 107, endPoint x: 235, endPoint y: 87, distance: 19.5
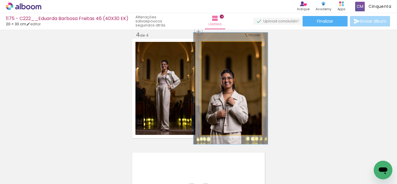
drag, startPoint x: 214, startPoint y: 48, endPoint x: 218, endPoint y: 50, distance: 4.7
type paper-slider "122"
click at [218, 50] on div at bounding box center [219, 47] width 5 height 5
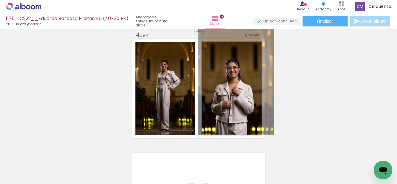
drag, startPoint x: 236, startPoint y: 95, endPoint x: 241, endPoint y: 81, distance: 15.0
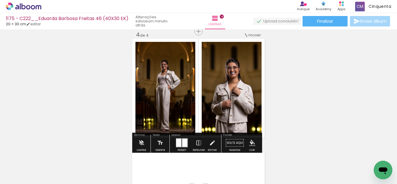
click at [249, 145] on iron-icon "color picker" at bounding box center [252, 143] width 6 height 6
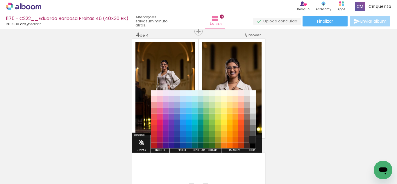
click at [250, 140] on paper-item "#212121" at bounding box center [253, 140] width 6 height 6
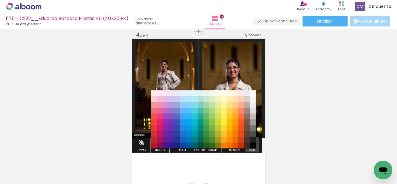
click at [251, 143] on iron-icon "color picker" at bounding box center [252, 143] width 6 height 6
click at [252, 144] on paper-item "#000000" at bounding box center [253, 146] width 6 height 6
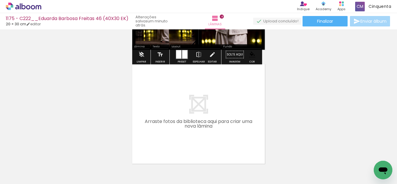
scroll to position [465, 0]
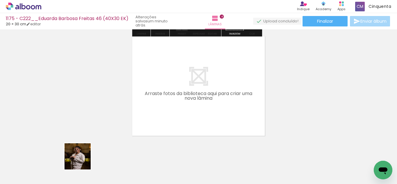
drag, startPoint x: 60, startPoint y: 168, endPoint x: 128, endPoint y: 144, distance: 72.1
click at [167, 115] on quentale-workspace at bounding box center [198, 92] width 397 height 184
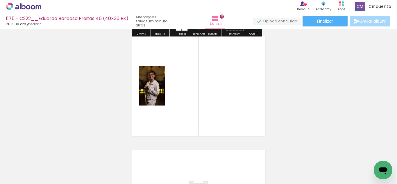
scroll to position [463, 0]
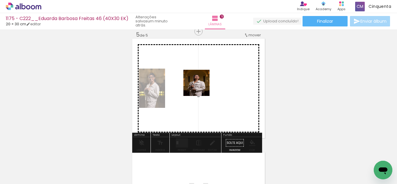
drag, startPoint x: 61, startPoint y: 170, endPoint x: 202, endPoint y: 86, distance: 163.8
click at [202, 86] on quentale-workspace at bounding box center [198, 92] width 397 height 184
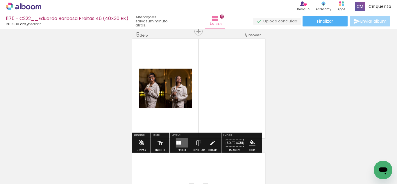
click at [182, 146] on quentale-layouter at bounding box center [182, 142] width 12 height 9
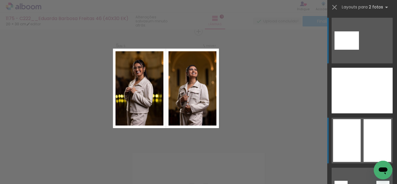
click at [368, 146] on div at bounding box center [377, 140] width 28 height 43
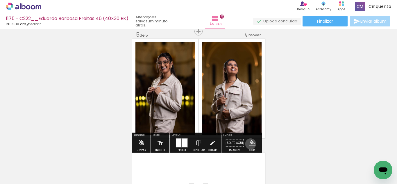
click at [249, 144] on iron-icon "color picker" at bounding box center [252, 143] width 6 height 6
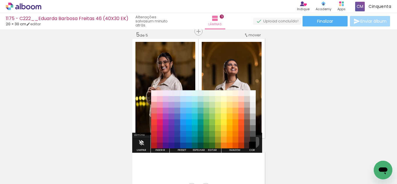
click at [251, 143] on paper-item "#000000" at bounding box center [253, 146] width 6 height 6
click at [251, 141] on paper-item "#212121" at bounding box center [253, 140] width 6 height 6
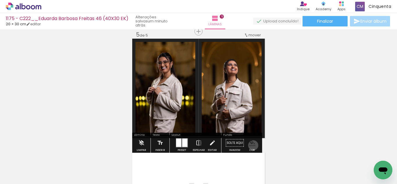
click at [251, 145] on iron-icon "color picker" at bounding box center [252, 143] width 6 height 6
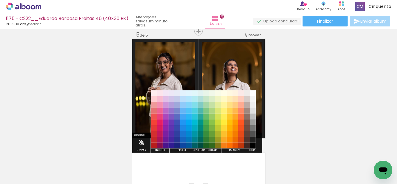
click at [251, 145] on paper-item "#000000" at bounding box center [253, 146] width 6 height 6
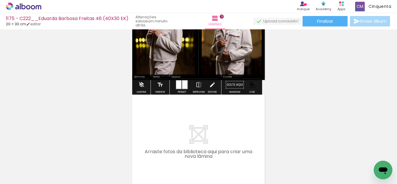
scroll to position [550, 0]
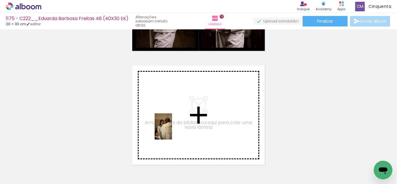
drag, startPoint x: 114, startPoint y: 150, endPoint x: 119, endPoint y: 159, distance: 10.3
click at [172, 131] on quentale-workspace at bounding box center [198, 92] width 397 height 184
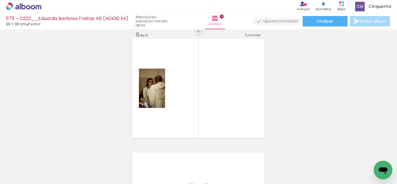
scroll to position [0, 299]
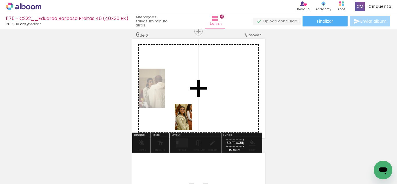
drag, startPoint x: 115, startPoint y: 172, endPoint x: 194, endPoint y: 135, distance: 88.1
click at [191, 119] on quentale-workspace at bounding box center [198, 92] width 397 height 184
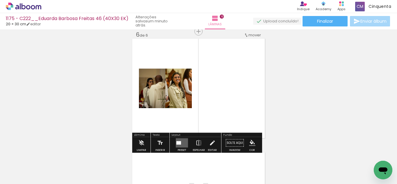
click at [185, 140] on quentale-layouter at bounding box center [182, 142] width 12 height 9
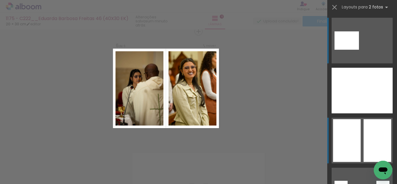
click at [363, 132] on div at bounding box center [377, 140] width 28 height 43
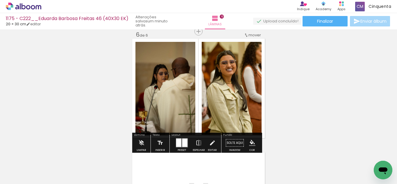
drag, startPoint x: 247, startPoint y: 141, endPoint x: 243, endPoint y: 142, distance: 4.1
click at [241, 142] on div "Solte aqui Imagem Cor" at bounding box center [241, 144] width 39 height 15
click at [247, 142] on paper-menu-button "#ffebee #ffcdd2 #ef9a9a #e57373 #ef5350 #f44336 #e53935 #d32f2f #c62828 #b71c1c…" at bounding box center [252, 142] width 11 height 11
click at [249, 142] on iron-icon "color picker" at bounding box center [252, 143] width 6 height 6
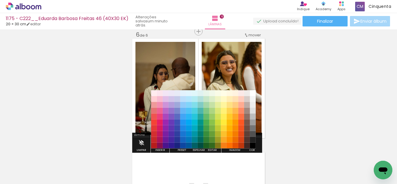
click at [252, 140] on paper-item "#212121" at bounding box center [253, 140] width 6 height 6
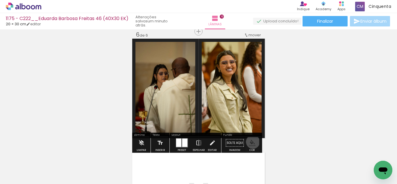
click at [251, 142] on iron-icon "color picker" at bounding box center [252, 143] width 6 height 6
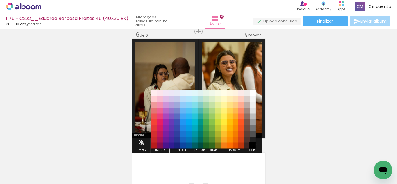
click at [252, 145] on paper-item "#000000" at bounding box center [253, 146] width 6 height 6
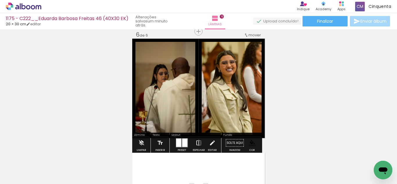
click at [195, 140] on iron-icon at bounding box center [198, 143] width 6 height 12
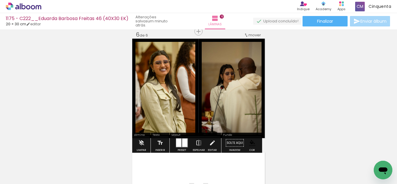
scroll to position [519, 0]
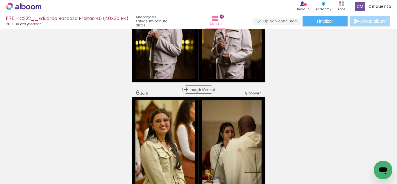
click at [196, 91] on span "Inserir lâmina" at bounding box center [201, 90] width 23 height 4
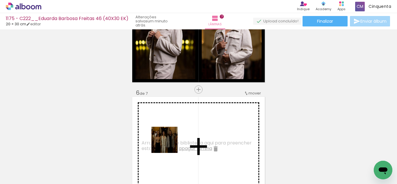
drag, startPoint x: 145, startPoint y: 166, endPoint x: 171, endPoint y: 142, distance: 34.9
click at [171, 142] on quentale-workspace at bounding box center [198, 92] width 397 height 184
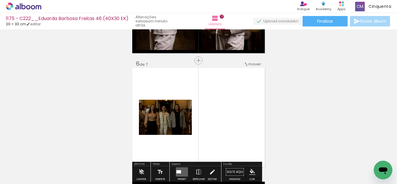
scroll to position [577, 0]
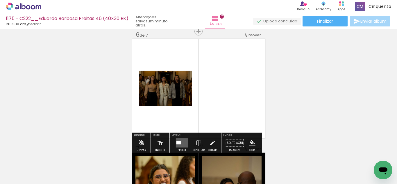
click at [182, 143] on quentale-layouter at bounding box center [182, 142] width 12 height 9
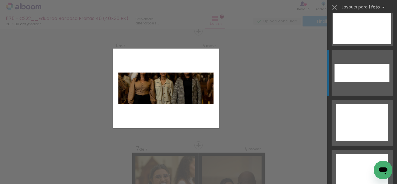
scroll to position [2660, 0]
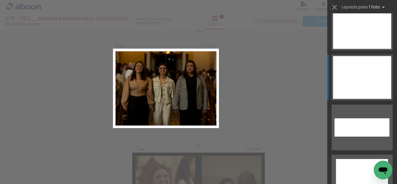
click at [352, 65] on div at bounding box center [362, 77] width 58 height 43
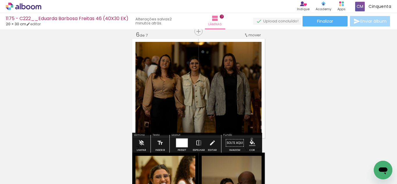
click at [249, 139] on paper-menu-button "#ffebee #ffcdd2 #ef9a9a #e57373 #ef5350 #f44336 #e53935 #d32f2f #c62828 #b71c1c…" at bounding box center [252, 142] width 11 height 11
click at [250, 139] on paper-menu-button "#ffebee #ffcdd2 #ef9a9a #e57373 #ef5350 #f44336 #e53935 #d32f2f #c62828 #b71c1c…" at bounding box center [252, 142] width 11 height 11
click at [253, 143] on iron-icon "color picker" at bounding box center [252, 143] width 6 height 6
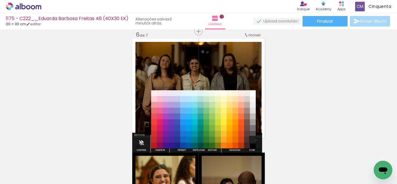
click at [253, 140] on paper-item "#212121" at bounding box center [253, 140] width 6 height 6
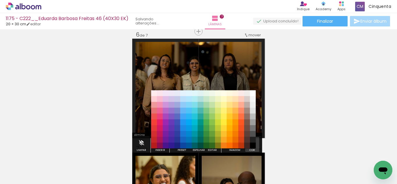
click at [253, 141] on iron-icon "color picker" at bounding box center [252, 143] width 6 height 6
click at [253, 143] on paper-item "#000000" at bounding box center [253, 146] width 6 height 6
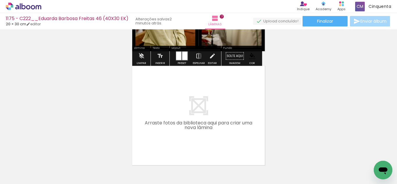
scroll to position [780, 0]
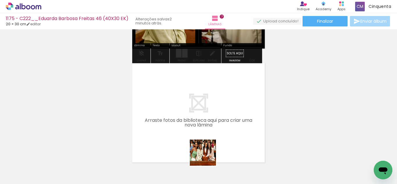
drag, startPoint x: 207, startPoint y: 157, endPoint x: 197, endPoint y: 134, distance: 25.4
click at [197, 134] on quentale-workspace at bounding box center [198, 92] width 397 height 184
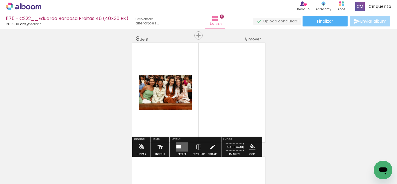
scroll to position [804, 0]
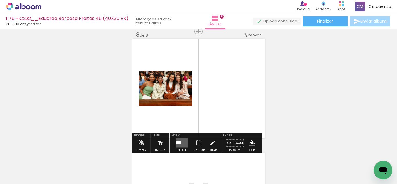
click at [179, 143] on div at bounding box center [178, 142] width 5 height 3
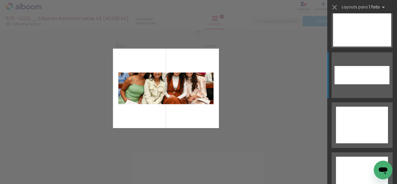
scroll to position [2689, 0]
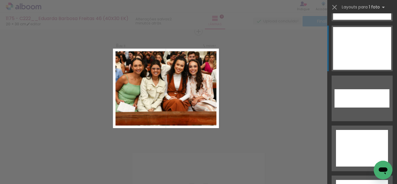
click at [354, 48] on div at bounding box center [362, 48] width 58 height 43
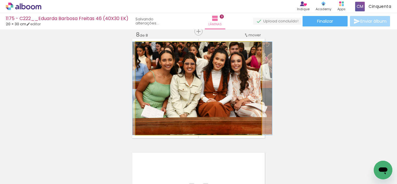
drag, startPoint x: 198, startPoint y: 105, endPoint x: 202, endPoint y: 115, distance: 10.6
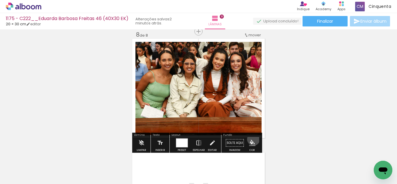
click at [251, 139] on paper-menu-button "#ffebee #ffcdd2 #ef9a9a #e57373 #ef5350 #f44336 #e53935 #d32f2f #c62828 #b71c1c…" at bounding box center [252, 142] width 11 height 11
click at [255, 137] on paper-menu-button "#ffebee #ffcdd2 #ef9a9a #e57373 #ef5350 #f44336 #e53935 #d32f2f #c62828 #b71c1c…" at bounding box center [252, 142] width 11 height 11
click at [252, 139] on paper-menu-button "#ffebee #ffcdd2 #ef9a9a #e57373 #ef5350 #f44336 #e53935 #d32f2f #c62828 #b71c1c…" at bounding box center [252, 142] width 11 height 11
click at [249, 144] on iron-icon "color picker" at bounding box center [252, 143] width 6 height 6
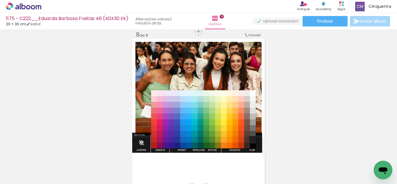
click at [251, 138] on paper-item "#212121" at bounding box center [253, 140] width 6 height 6
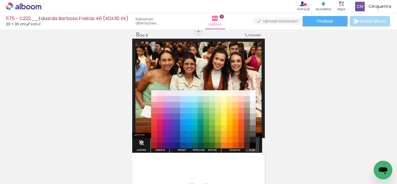
click at [252, 143] on iron-icon "color picker" at bounding box center [252, 143] width 6 height 6
click at [253, 145] on paper-item "#000000" at bounding box center [253, 146] width 6 height 6
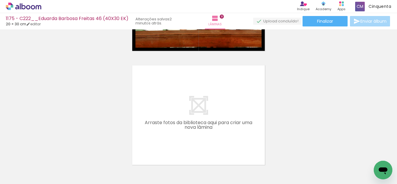
scroll to position [0, 0]
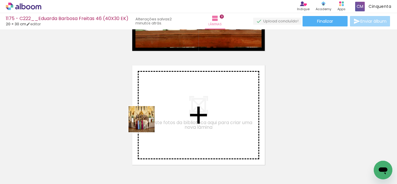
drag, startPoint x: 75, startPoint y: 161, endPoint x: 149, endPoint y: 122, distance: 83.3
click at [149, 122] on quentale-workspace at bounding box center [198, 92] width 397 height 184
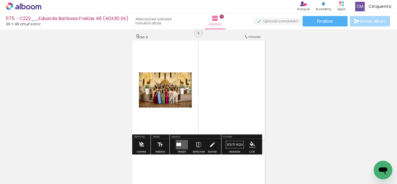
scroll to position [940, 0]
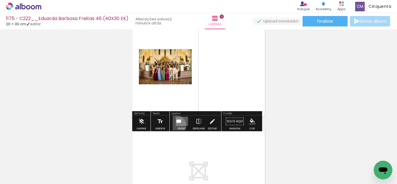
click at [176, 125] on quentale-layouter at bounding box center [182, 121] width 12 height 9
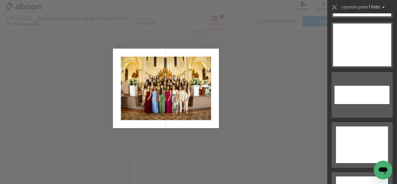
scroll to position [2660, 0]
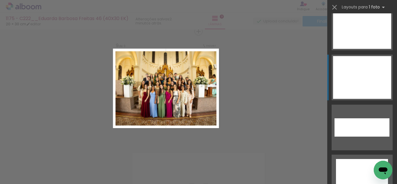
click at [350, 62] on div at bounding box center [362, 77] width 58 height 43
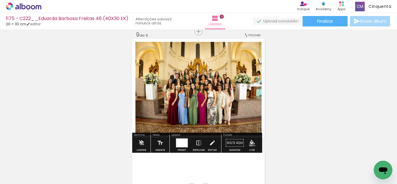
click at [249, 144] on iron-icon "color picker" at bounding box center [252, 143] width 6 height 6
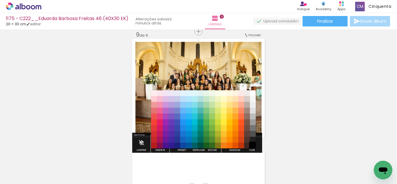
click at [250, 143] on paper-item "#000000" at bounding box center [253, 146] width 6 height 6
click at [250, 139] on paper-item "#212121" at bounding box center [253, 140] width 6 height 6
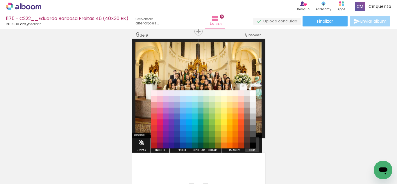
click at [251, 142] on iron-icon "color picker" at bounding box center [252, 143] width 6 height 6
click at [251, 144] on paper-item "#000000" at bounding box center [253, 146] width 6 height 6
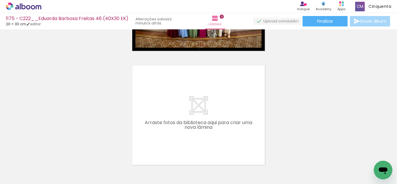
scroll to position [0, 451]
drag, startPoint x: 146, startPoint y: 178, endPoint x: 154, endPoint y: 173, distance: 9.7
click at [148, 176] on quentale-thumb at bounding box center [160, 164] width 33 height 33
drag, startPoint x: 158, startPoint y: 170, endPoint x: 168, endPoint y: 121, distance: 50.1
click at [168, 121] on quentale-workspace at bounding box center [198, 92] width 397 height 184
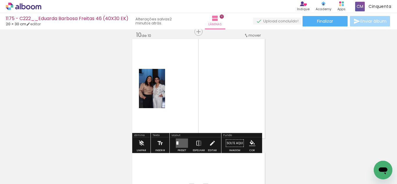
scroll to position [1032, 0]
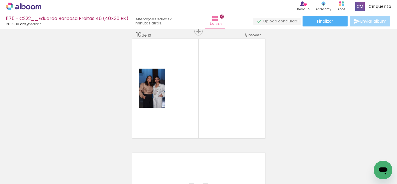
click at [228, 171] on div at bounding box center [225, 164] width 19 height 29
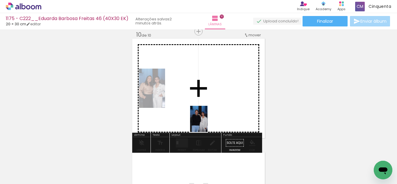
drag, startPoint x: 197, startPoint y: 167, endPoint x: 207, endPoint y: 123, distance: 45.0
click at [207, 123] on quentale-workspace at bounding box center [198, 92] width 397 height 184
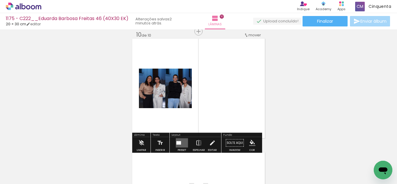
click at [177, 144] on div at bounding box center [177, 142] width 2 height 3
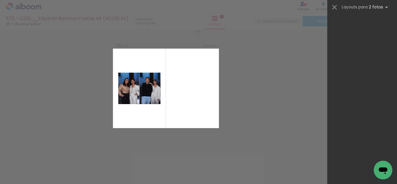
scroll to position [0, 0]
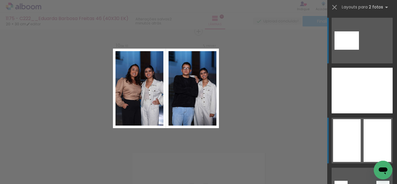
click at [348, 129] on div at bounding box center [347, 140] width 28 height 43
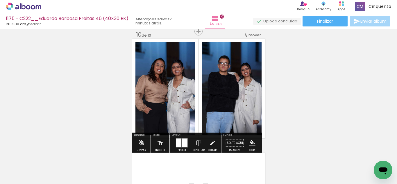
click at [249, 140] on iron-icon "color picker" at bounding box center [252, 143] width 6 height 6
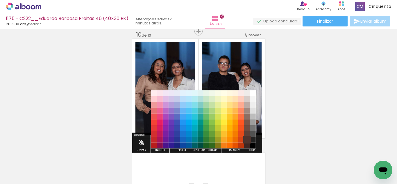
click at [249, 139] on paper-item "#4e342e" at bounding box center [247, 140] width 6 height 6
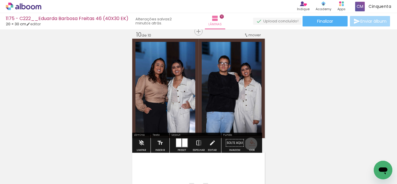
click at [249, 144] on iron-icon "color picker" at bounding box center [252, 143] width 6 height 6
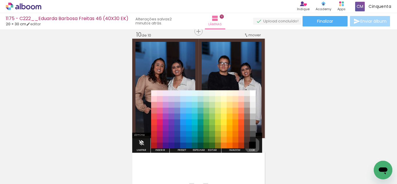
click at [250, 145] on paper-item "#000000" at bounding box center [253, 146] width 6 height 6
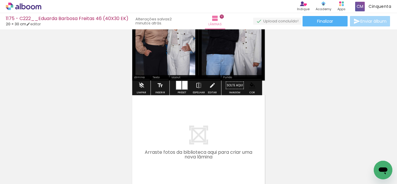
scroll to position [1090, 0]
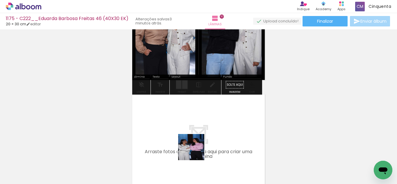
drag, startPoint x: 200, startPoint y: 162, endPoint x: 106, endPoint y: 152, distance: 94.3
click at [186, 132] on quentale-workspace at bounding box center [198, 92] width 397 height 184
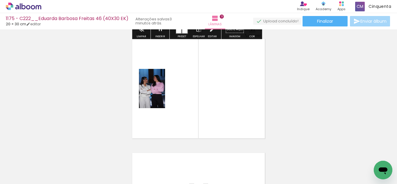
scroll to position [1146, 0]
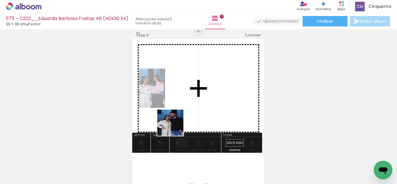
drag, startPoint x: 134, startPoint y: 148, endPoint x: 185, endPoint y: 143, distance: 50.7
click at [179, 121] on quentale-workspace at bounding box center [198, 92] width 397 height 184
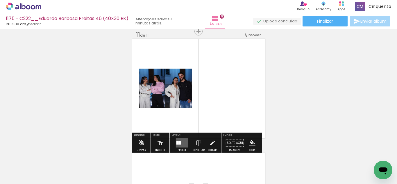
click at [178, 139] on quentale-layouter at bounding box center [182, 142] width 12 height 9
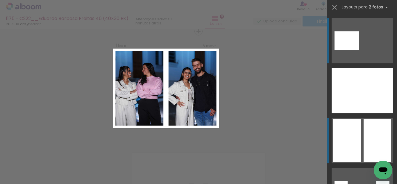
click at [375, 123] on div at bounding box center [377, 140] width 28 height 43
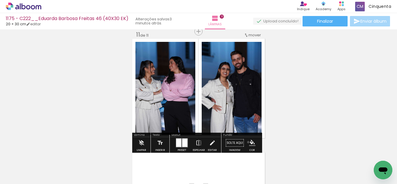
click at [247, 142] on paper-menu-button "#ffebee #ffcdd2 #ef9a9a #e57373 #ef5350 #f44336 #e53935 #d32f2f #c62828 #b71c1c…" at bounding box center [252, 142] width 11 height 11
click at [251, 141] on iron-icon "color picker" at bounding box center [252, 143] width 6 height 6
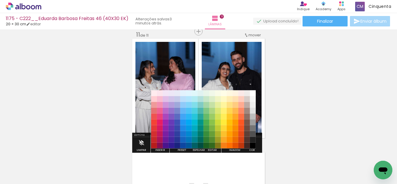
click at [250, 136] on div "#ffebee #ffcdd2 #ef9a9a #e57373 #ef5350 #f44336 #e53935 #d32f2f #c62828 #b71c1c…" at bounding box center [203, 122] width 105 height 58
click at [250, 141] on paper-item "#212121" at bounding box center [253, 140] width 6 height 6
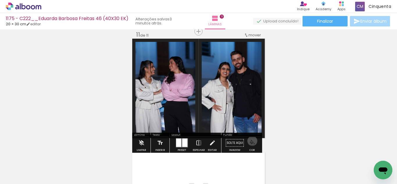
click at [250, 141] on iron-icon "color picker" at bounding box center [252, 143] width 6 height 6
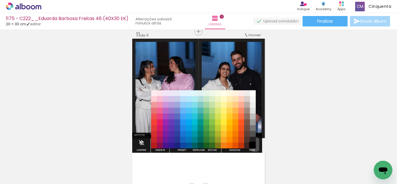
click at [253, 144] on paper-item "#000000" at bounding box center [253, 146] width 6 height 6
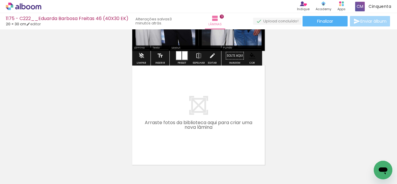
drag, startPoint x: 136, startPoint y: 166, endPoint x: 177, endPoint y: 124, distance: 58.5
click at [177, 124] on quentale-workspace at bounding box center [198, 92] width 397 height 184
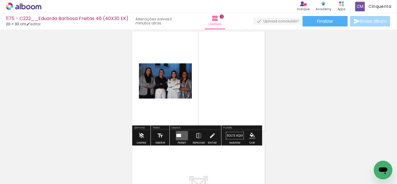
scroll to position [1289, 0]
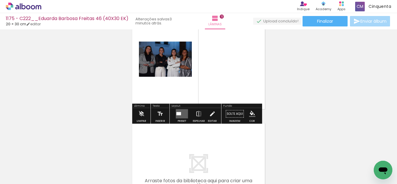
click at [182, 117] on quentale-layouter at bounding box center [182, 113] width 12 height 9
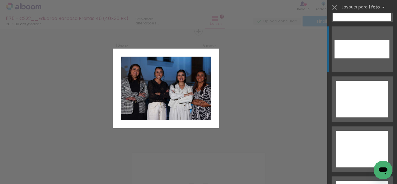
scroll to position [2689, 0]
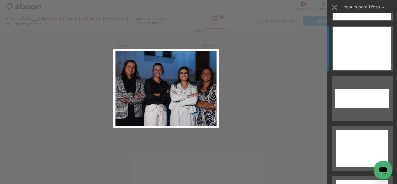
click at [364, 56] on div at bounding box center [362, 48] width 58 height 43
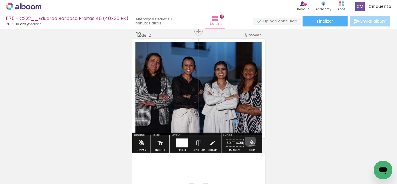
click at [249, 141] on iron-icon "color picker" at bounding box center [252, 143] width 6 height 6
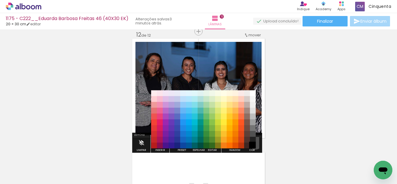
click at [253, 143] on paper-item "#000000" at bounding box center [253, 146] width 6 height 6
click at [252, 140] on paper-item "#212121" at bounding box center [253, 140] width 6 height 6
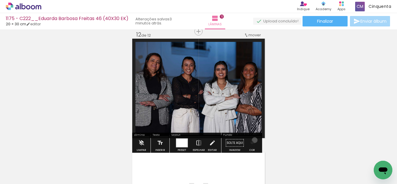
drag, startPoint x: 252, startPoint y: 140, endPoint x: 250, endPoint y: 145, distance: 5.1
click at [250, 143] on iron-icon "color picker" at bounding box center [252, 143] width 6 height 6
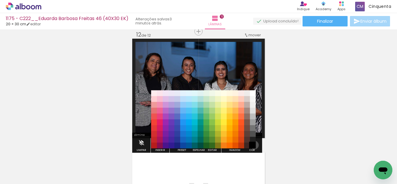
click at [253, 145] on div "#ffebee #ffcdd2 #ef9a9a #e57373 #ef5350 #f44336 #e53935 #d32f2f #c62828 #b71c1c…" at bounding box center [203, 122] width 105 height 58
click at [253, 145] on paper-item "#000000" at bounding box center [253, 146] width 6 height 6
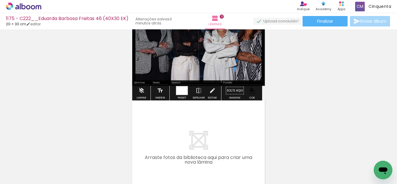
scroll to position [1318, 0]
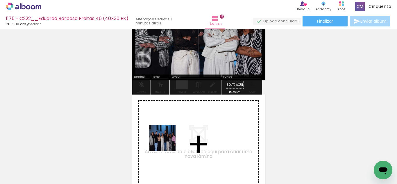
drag, startPoint x: 93, startPoint y: 163, endPoint x: 171, endPoint y: 139, distance: 82.0
click at [171, 139] on quentale-workspace at bounding box center [198, 92] width 397 height 184
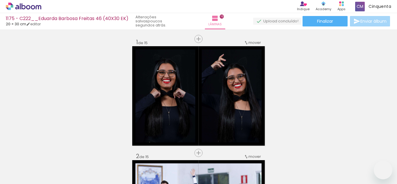
click at [211, 103] on quentale-workspace at bounding box center [198, 92] width 397 height 184
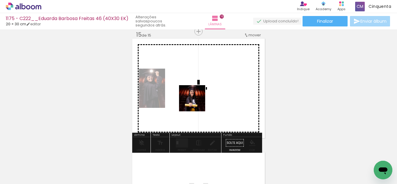
drag, startPoint x: 69, startPoint y: 170, endPoint x: 75, endPoint y: 182, distance: 13.1
click at [203, 96] on quentale-workspace at bounding box center [198, 92] width 397 height 184
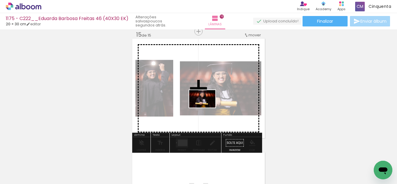
drag, startPoint x: 64, startPoint y: 162, endPoint x: 206, endPoint y: 107, distance: 152.6
click at [206, 107] on quentale-workspace at bounding box center [198, 92] width 397 height 184
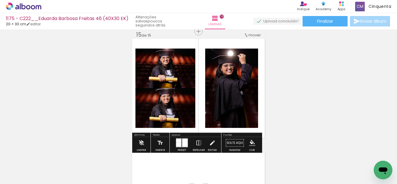
click at [178, 147] on div at bounding box center [178, 145] width 5 height 4
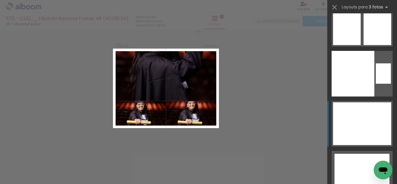
scroll to position [10688, 0]
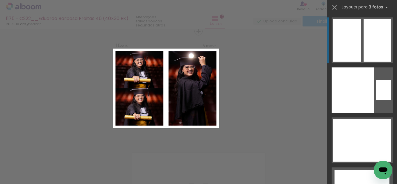
click at [346, 52] on div at bounding box center [347, 50] width 28 height 21
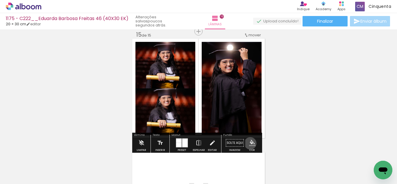
click at [249, 143] on iron-icon "color picker" at bounding box center [252, 143] width 6 height 6
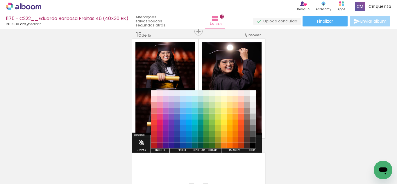
click at [250, 137] on paper-item "#212121" at bounding box center [253, 140] width 6 height 6
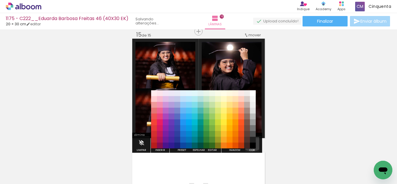
click at [250, 139] on paper-menu-button "#ffebee #ffcdd2 #ef9a9a #e57373 #ef5350 #f44336 #e53935 #d32f2f #c62828 #b71c1c…" at bounding box center [252, 142] width 11 height 11
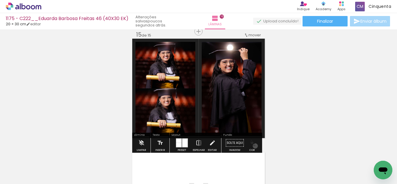
click at [253, 146] on iron-icon "color picker" at bounding box center [252, 143] width 6 height 6
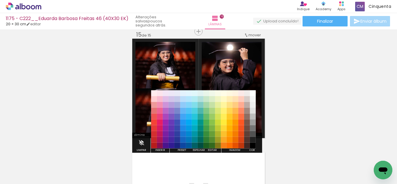
click at [253, 145] on paper-item "#000000" at bounding box center [253, 146] width 6 height 6
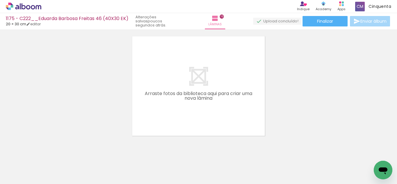
scroll to position [0, 497]
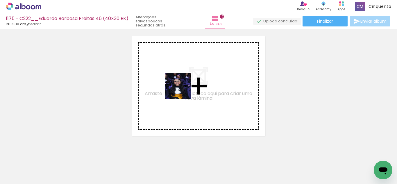
drag, startPoint x: 152, startPoint y: 168, endPoint x: 182, endPoint y: 90, distance: 83.6
click at [182, 90] on quentale-workspace at bounding box center [198, 92] width 397 height 184
